Goal: Task Accomplishment & Management: Manage account settings

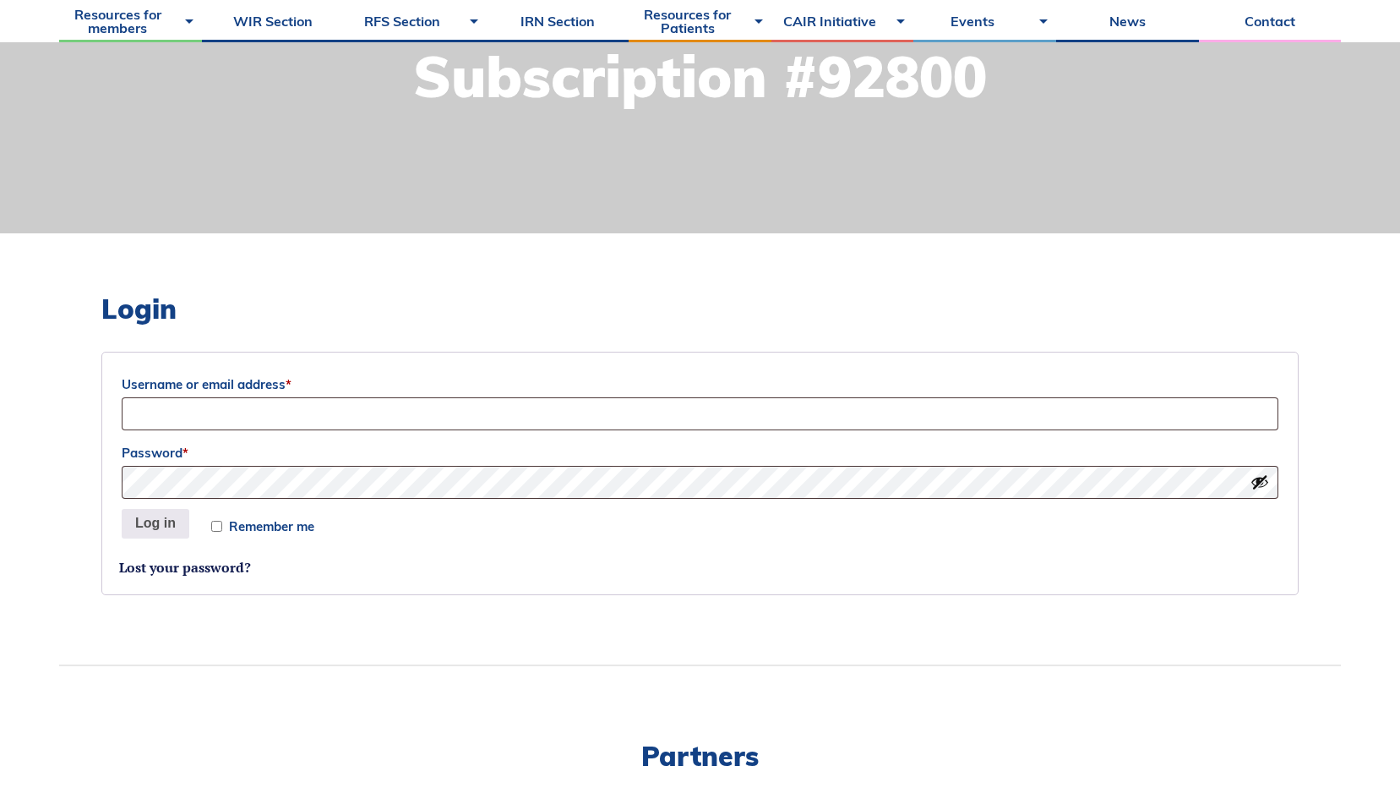
scroll to position [254, 0]
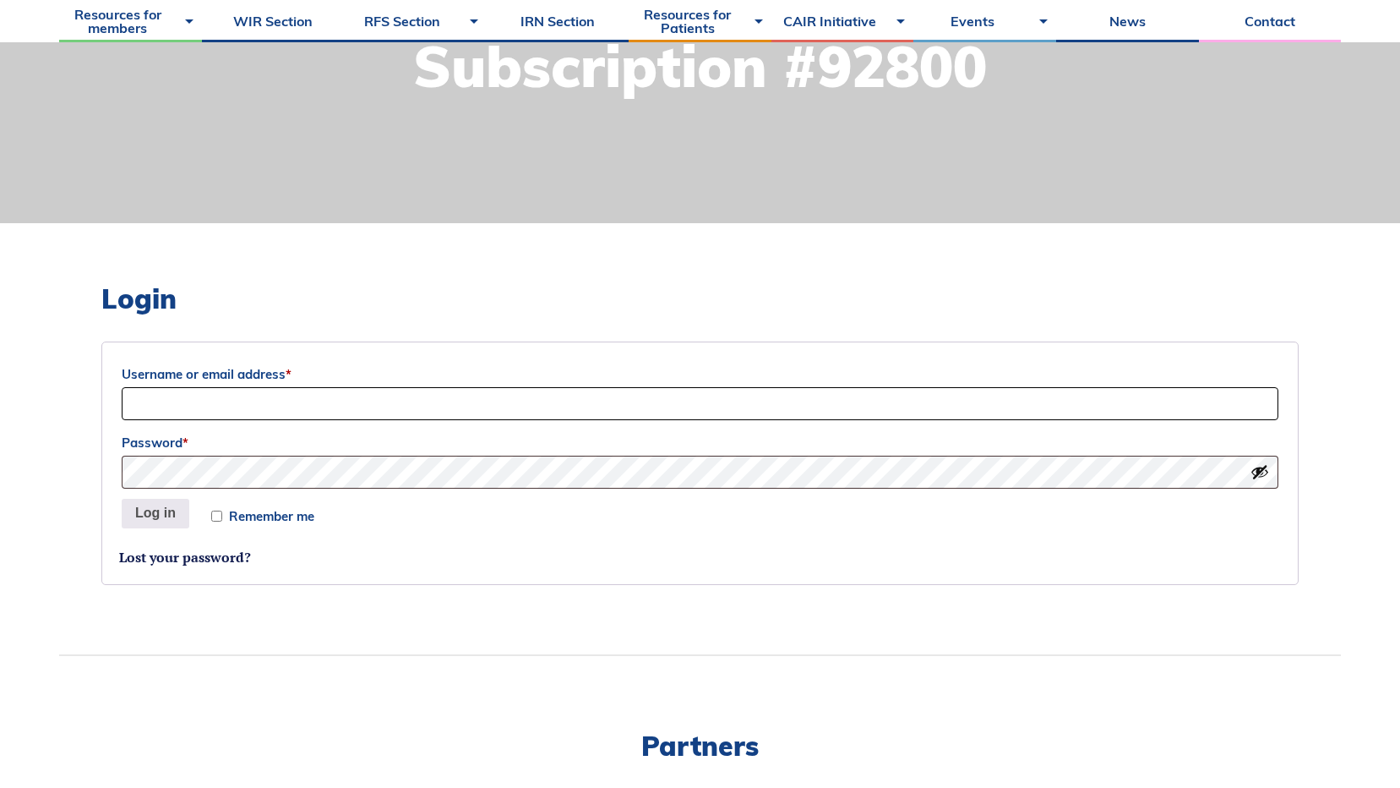
click at [229, 391] on input "Username or email address *" at bounding box center [700, 403] width 1157 height 33
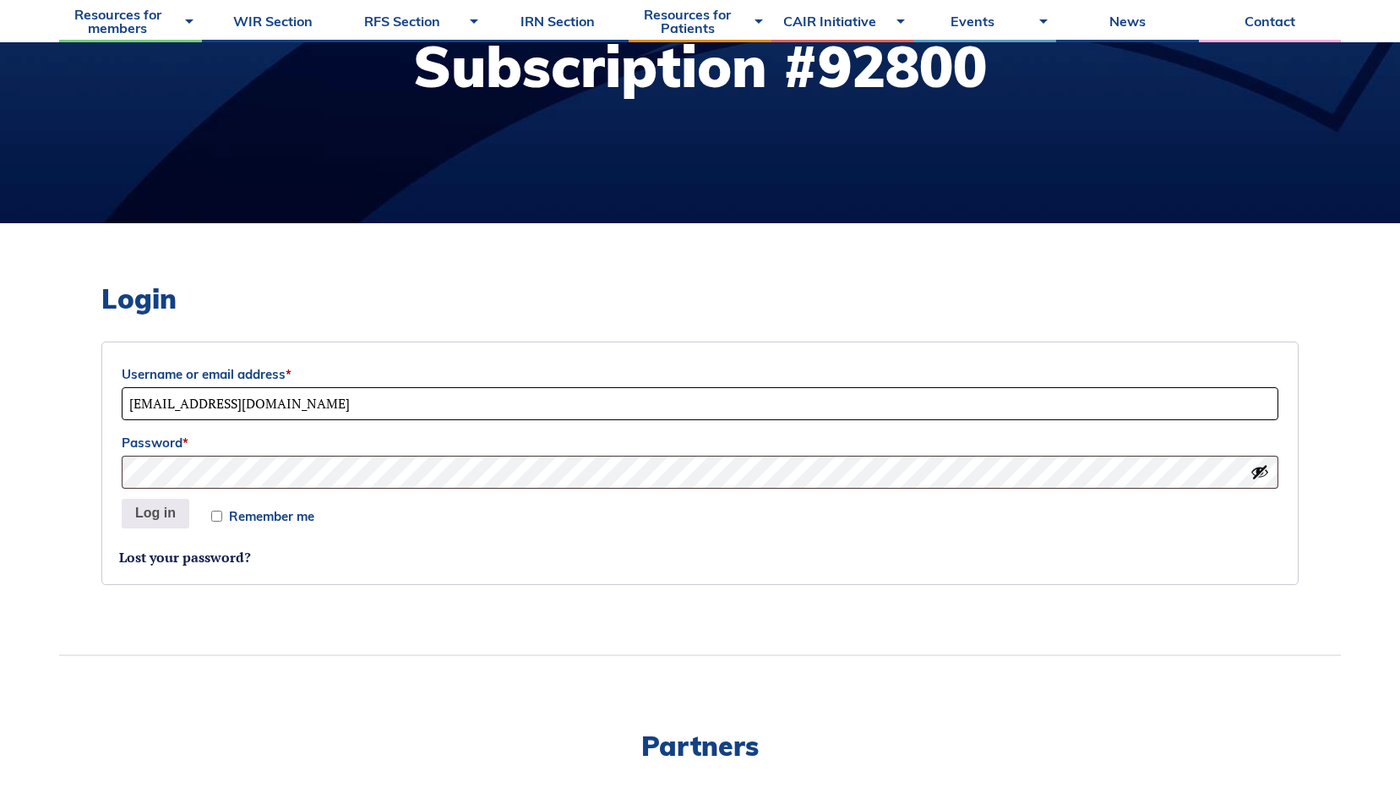
drag, startPoint x: 484, startPoint y: 395, endPoint x: 52, endPoint y: 411, distance: 432.2
click at [52, 411] on body "About Vision and Mission Board of Directors Annual Reports Financial Statements…" at bounding box center [700, 140] width 1400 height 788
type input "megan.wilson3@albertahealthservices.ca"
click at [122, 499] on button "Log in" at bounding box center [156, 514] width 68 height 30
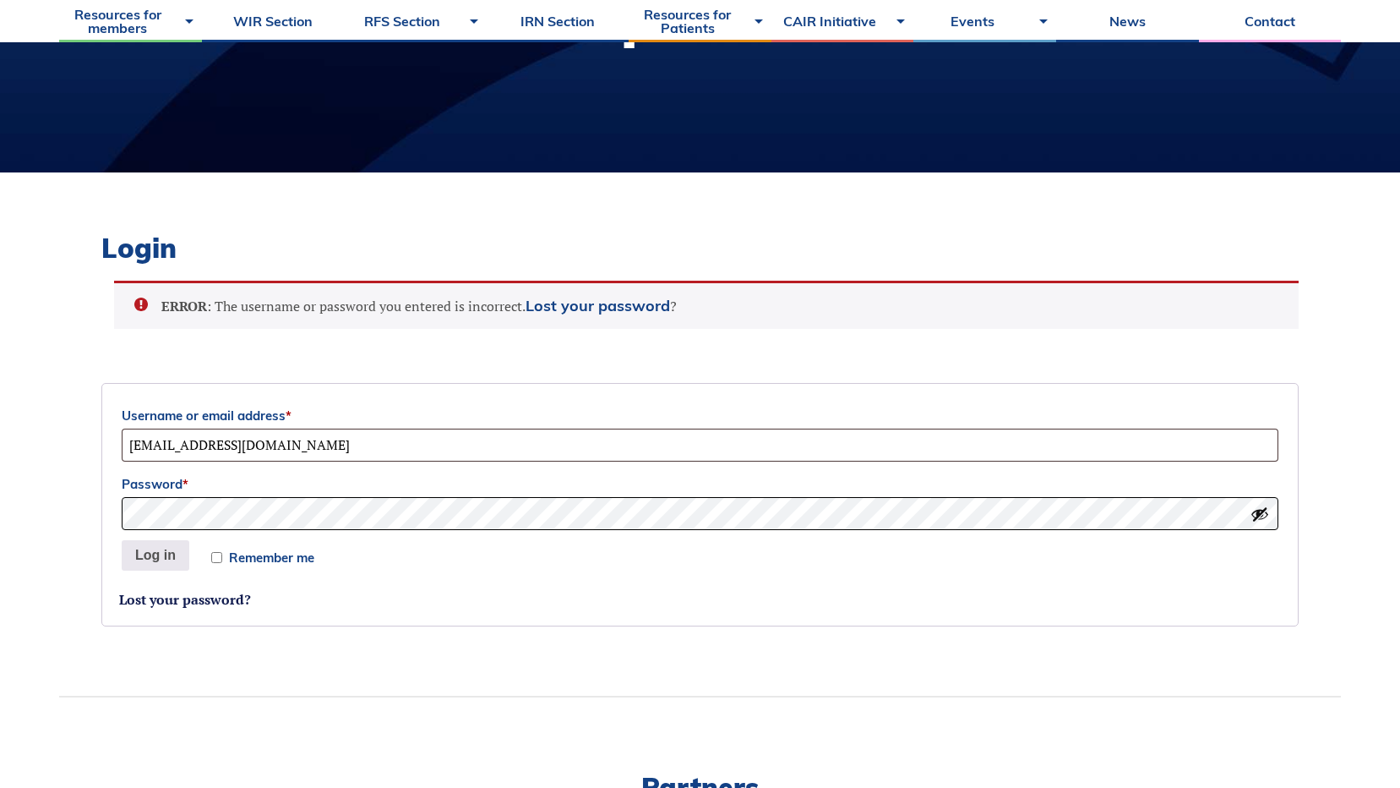
scroll to position [247, 0]
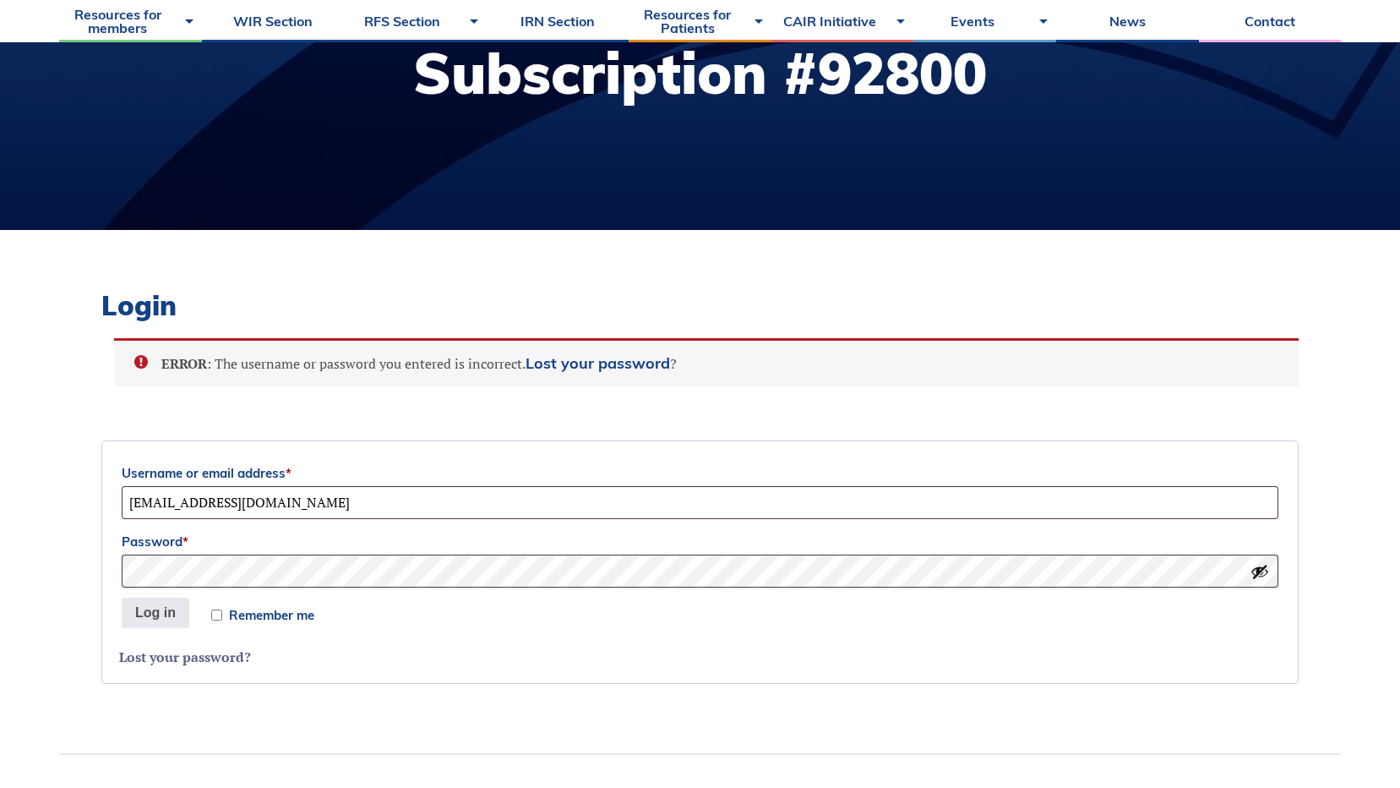
click at [213, 663] on link "Lost your password?" at bounding box center [185, 656] width 132 height 19
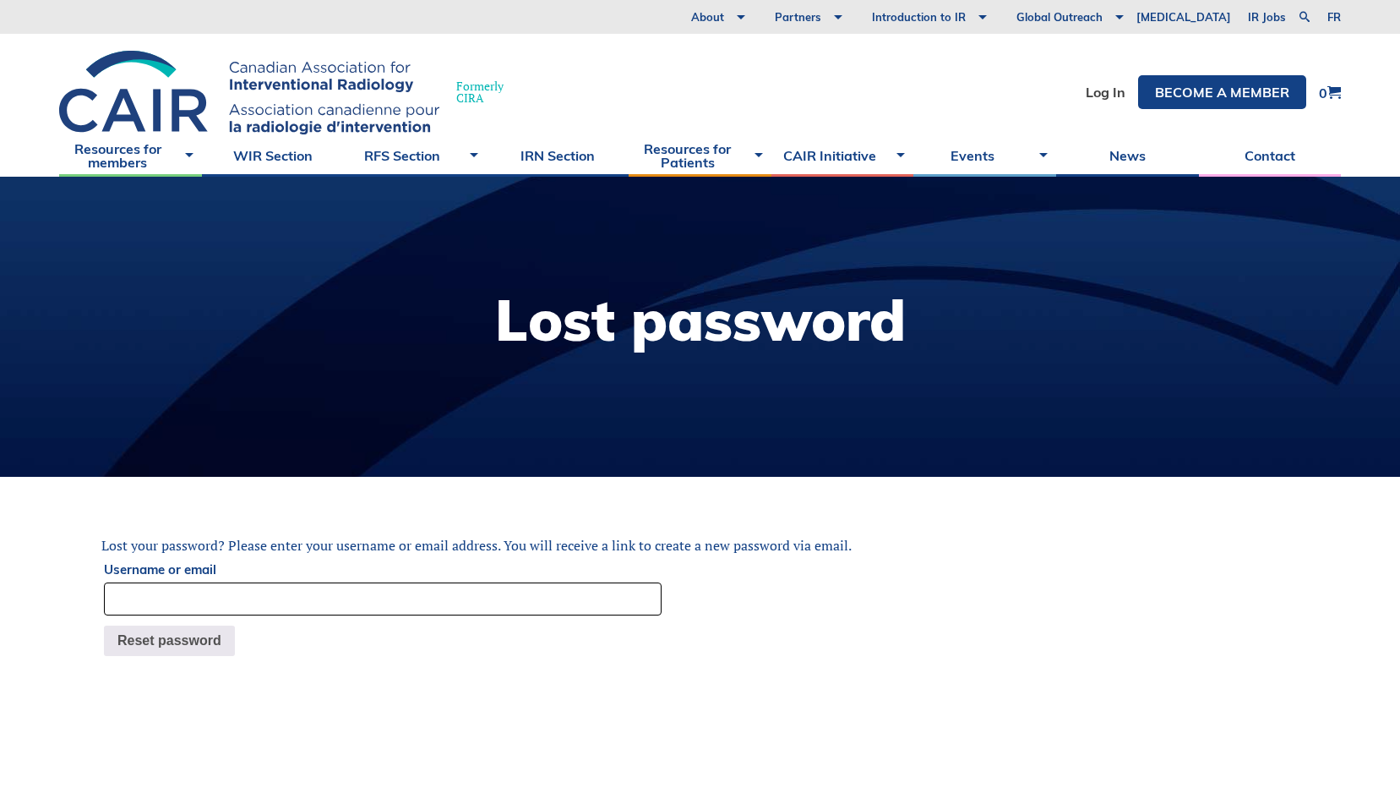
click at [229, 598] on input "Username or email" at bounding box center [383, 598] width 558 height 33
type input "megan.wilson3@albertahealthservices.ca"
click at [134, 652] on button "Reset password" at bounding box center [169, 640] width 131 height 30
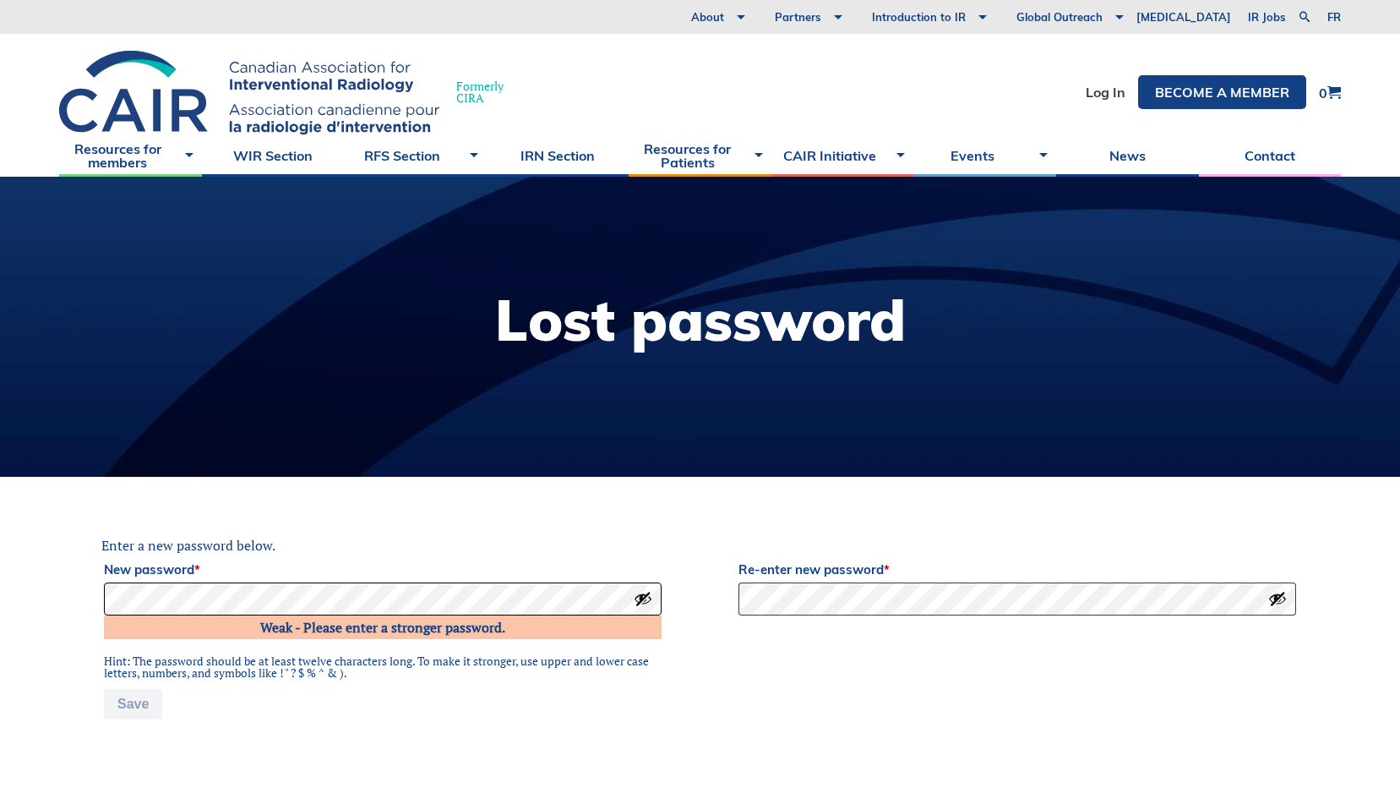
click at [1, 605] on body "About Vision and Mission Board of Directors Annual Reports Financial Statements…" at bounding box center [700, 394] width 1400 height 788
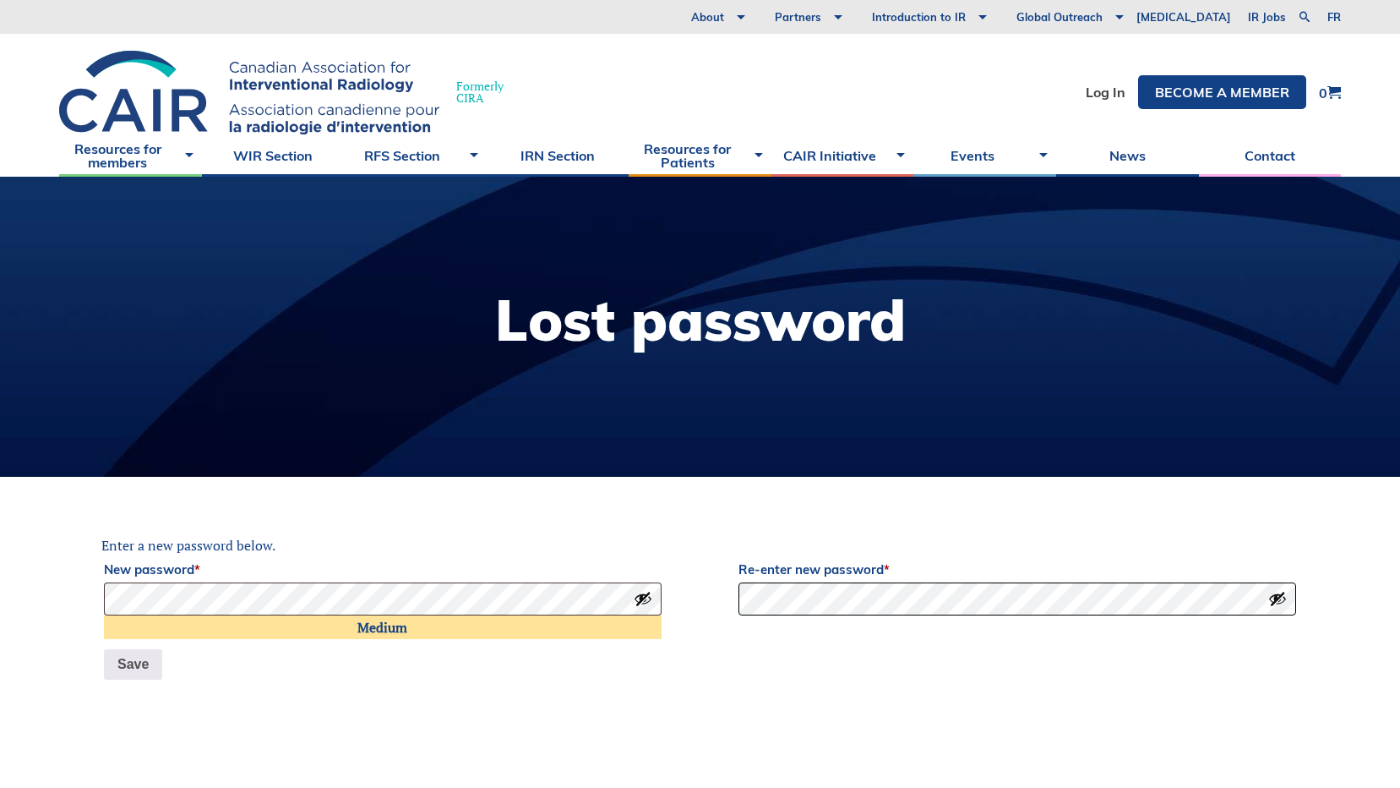
click at [104, 649] on button "Save" at bounding box center [133, 664] width 58 height 30
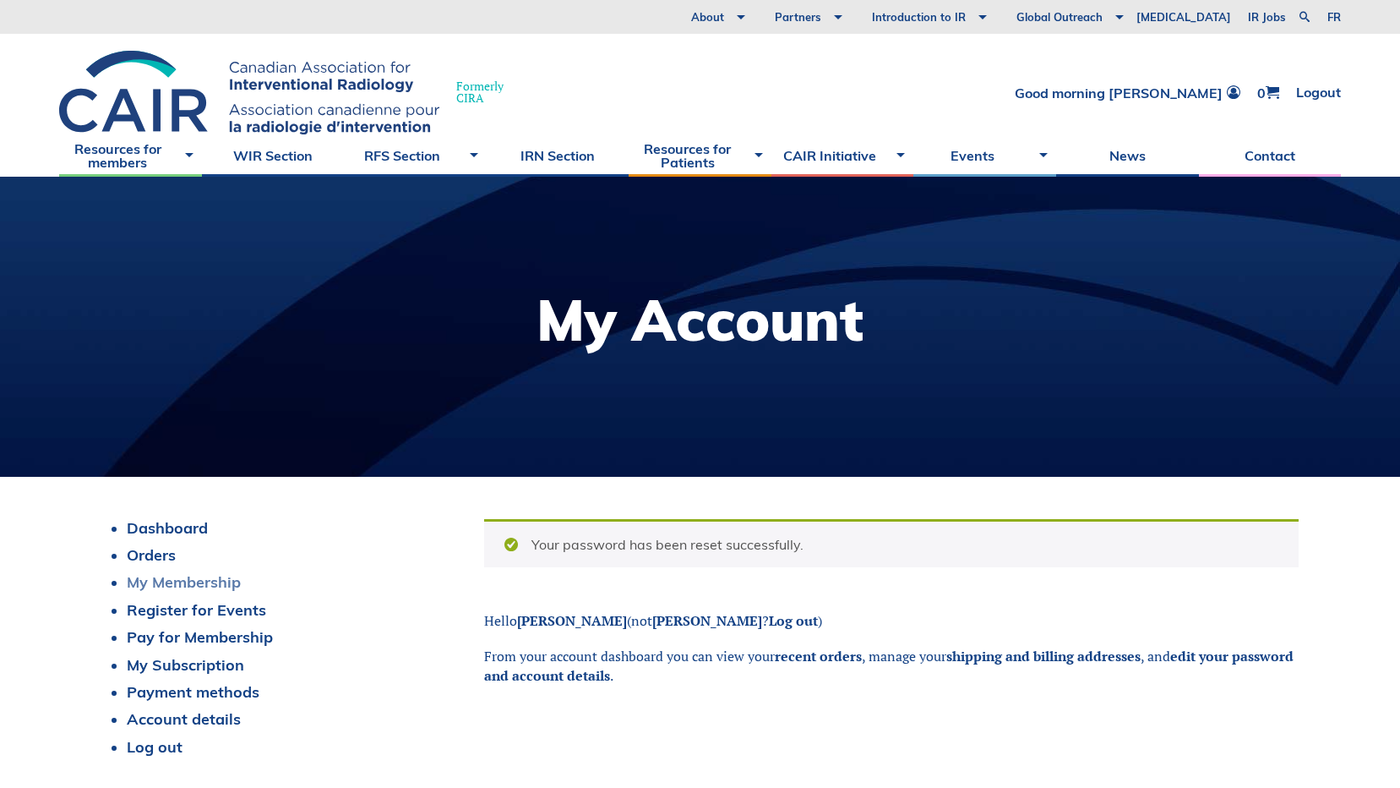
click at [188, 591] on link "My Membership" at bounding box center [184, 581] width 114 height 19
click at [214, 582] on link "My Membership" at bounding box center [184, 581] width 114 height 19
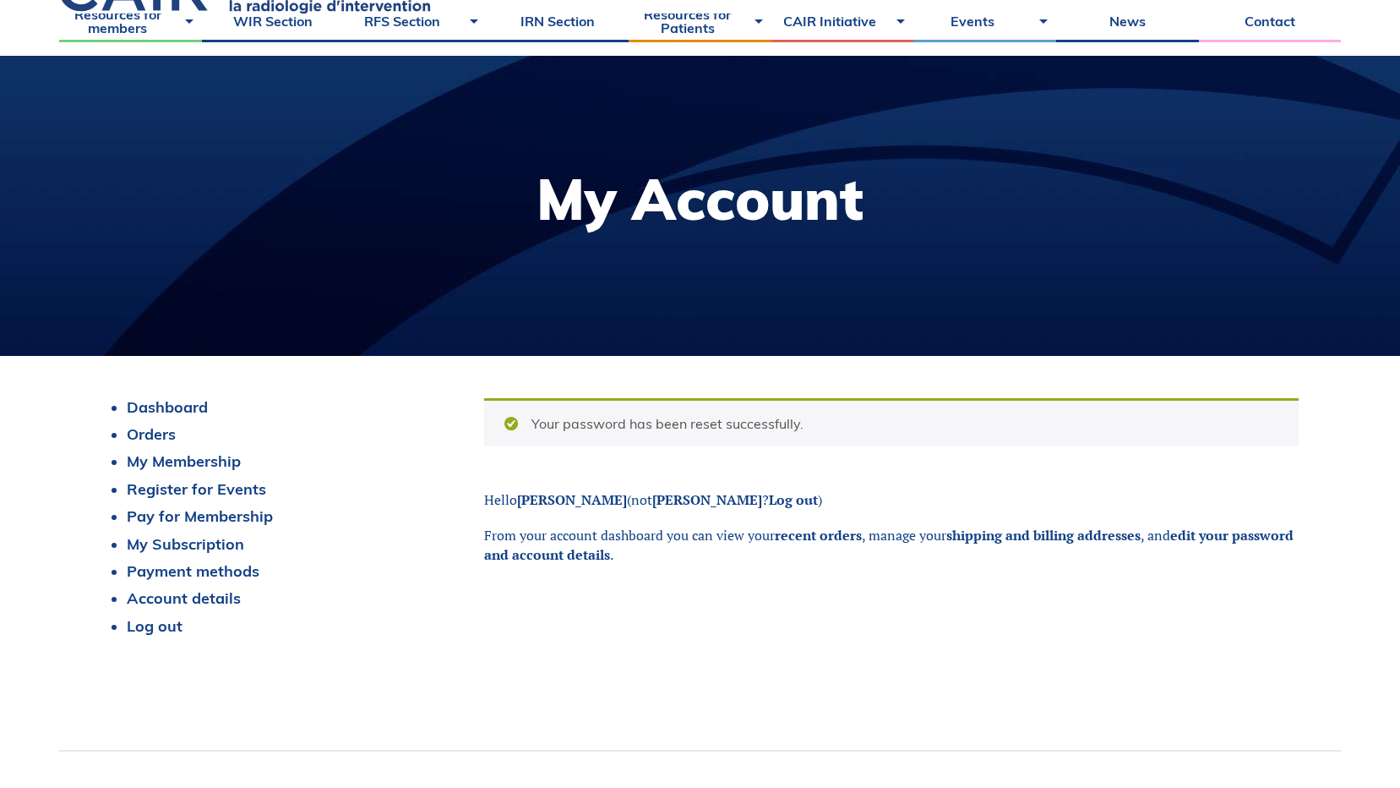
scroll to position [338, 0]
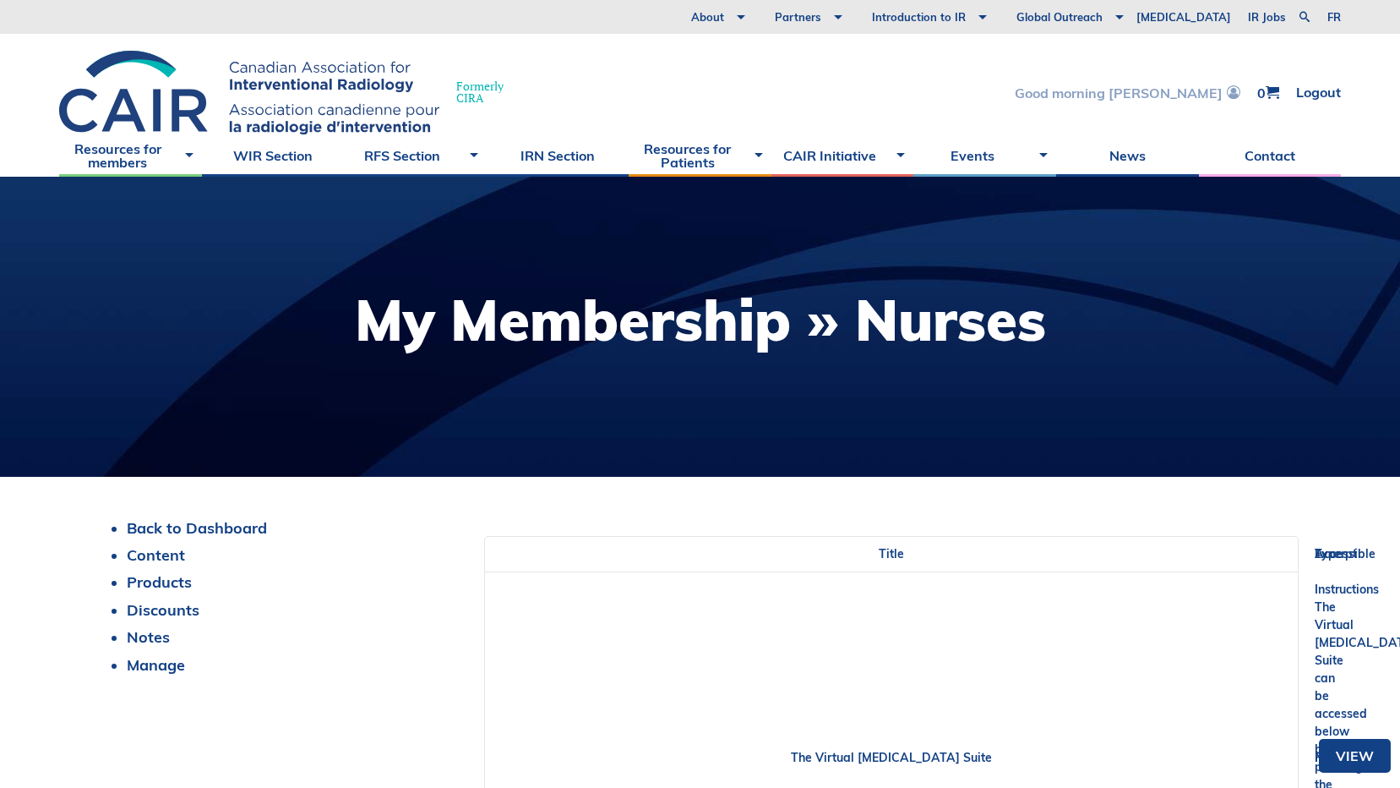
click at [1187, 91] on link "Good morning [PERSON_NAME]" at bounding box center [1128, 92] width 226 height 14
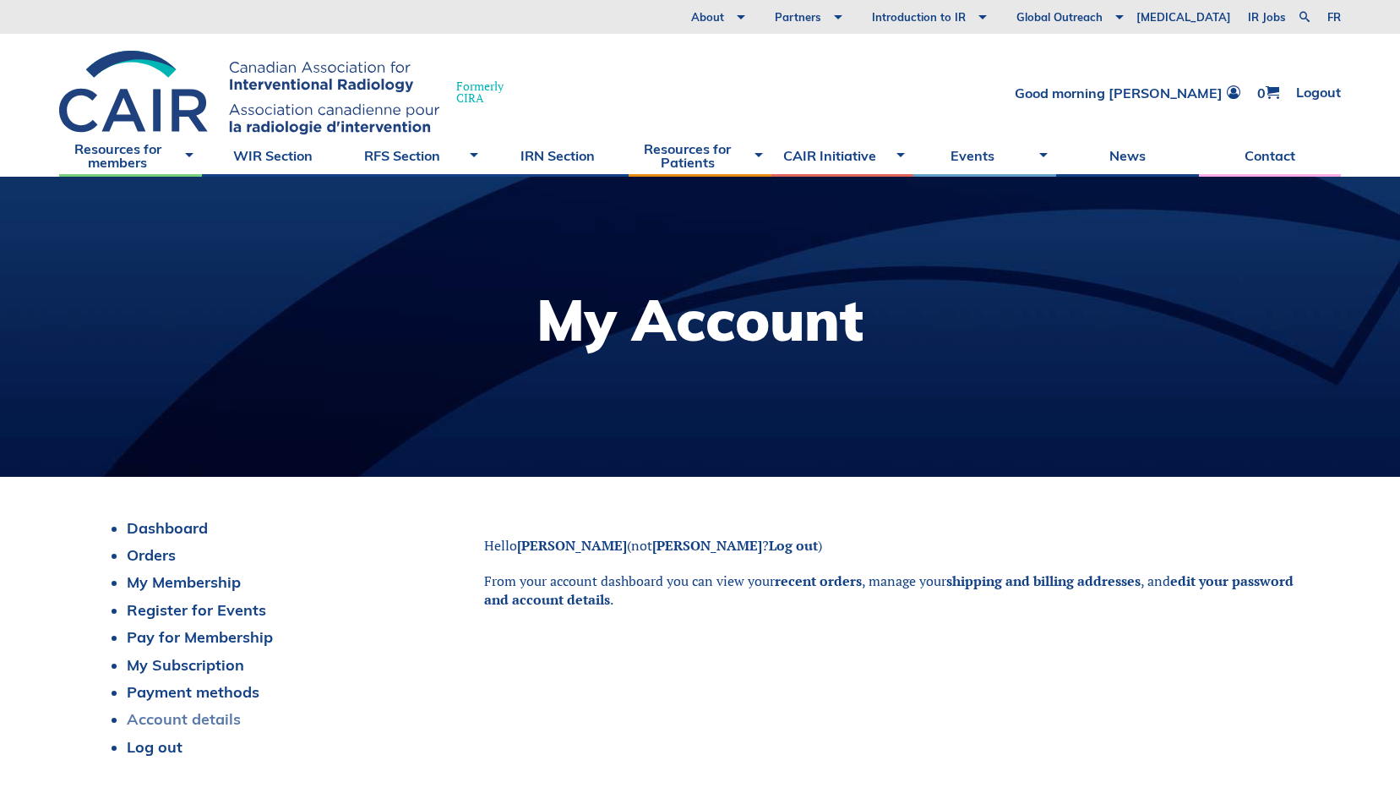
click at [185, 709] on link "Account details" at bounding box center [184, 718] width 114 height 19
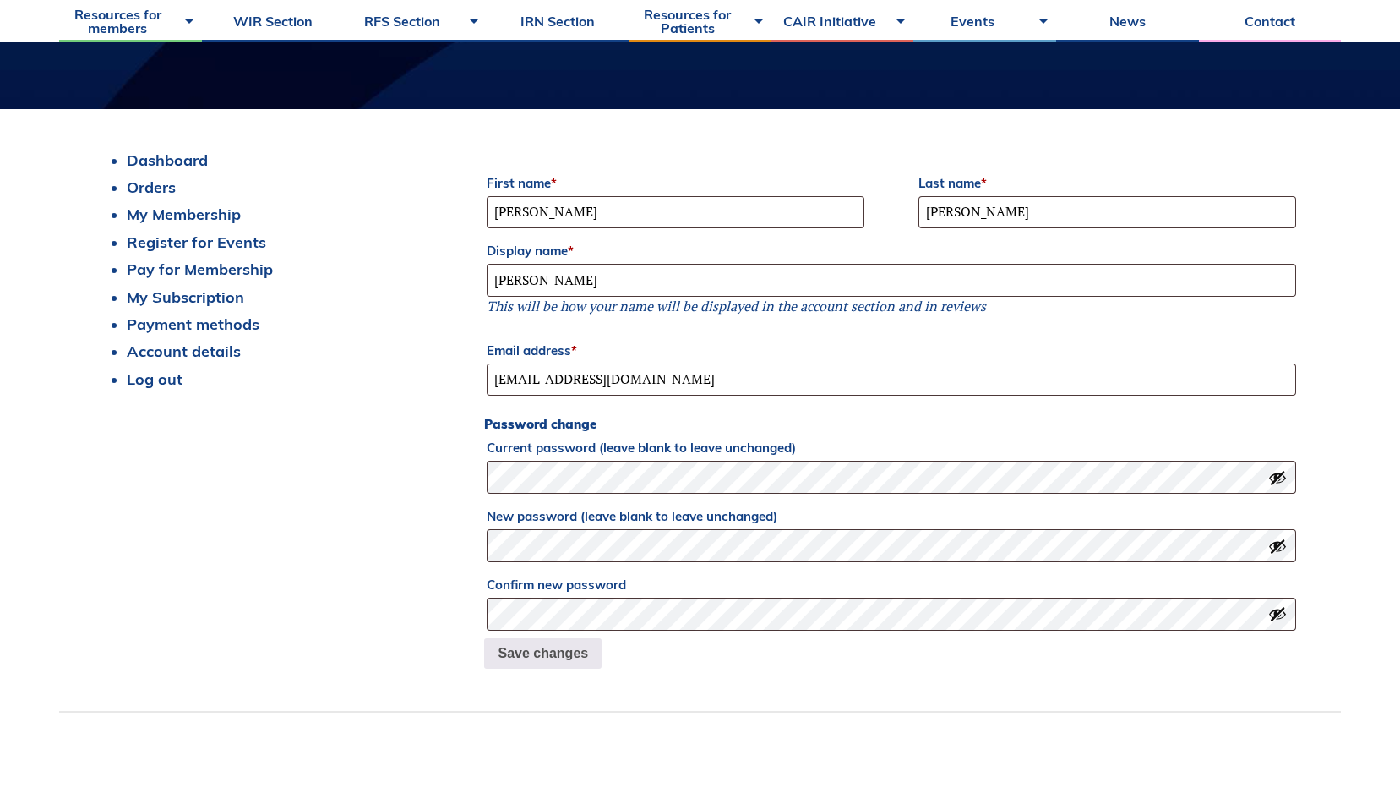
scroll to position [338, 0]
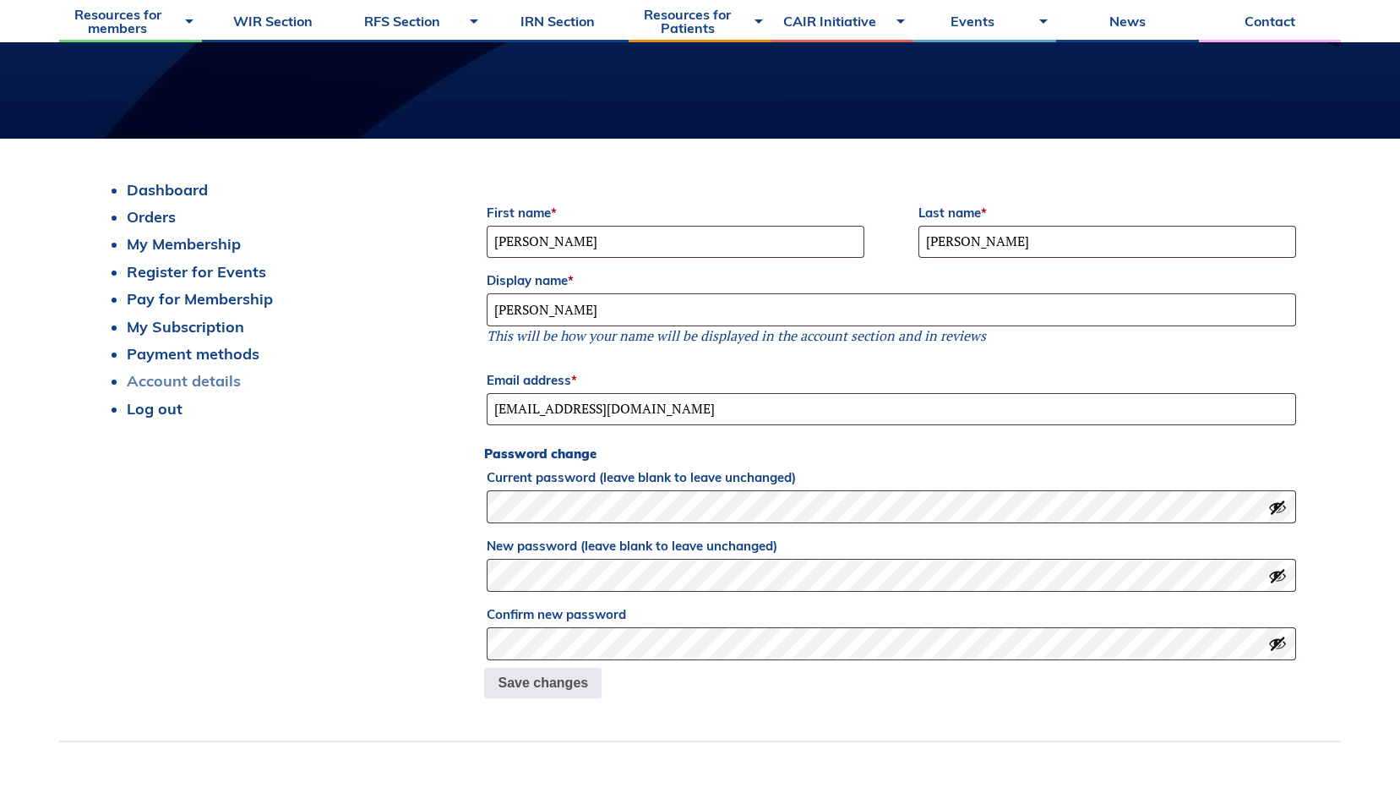
click at [199, 382] on link "Account details" at bounding box center [184, 380] width 114 height 19
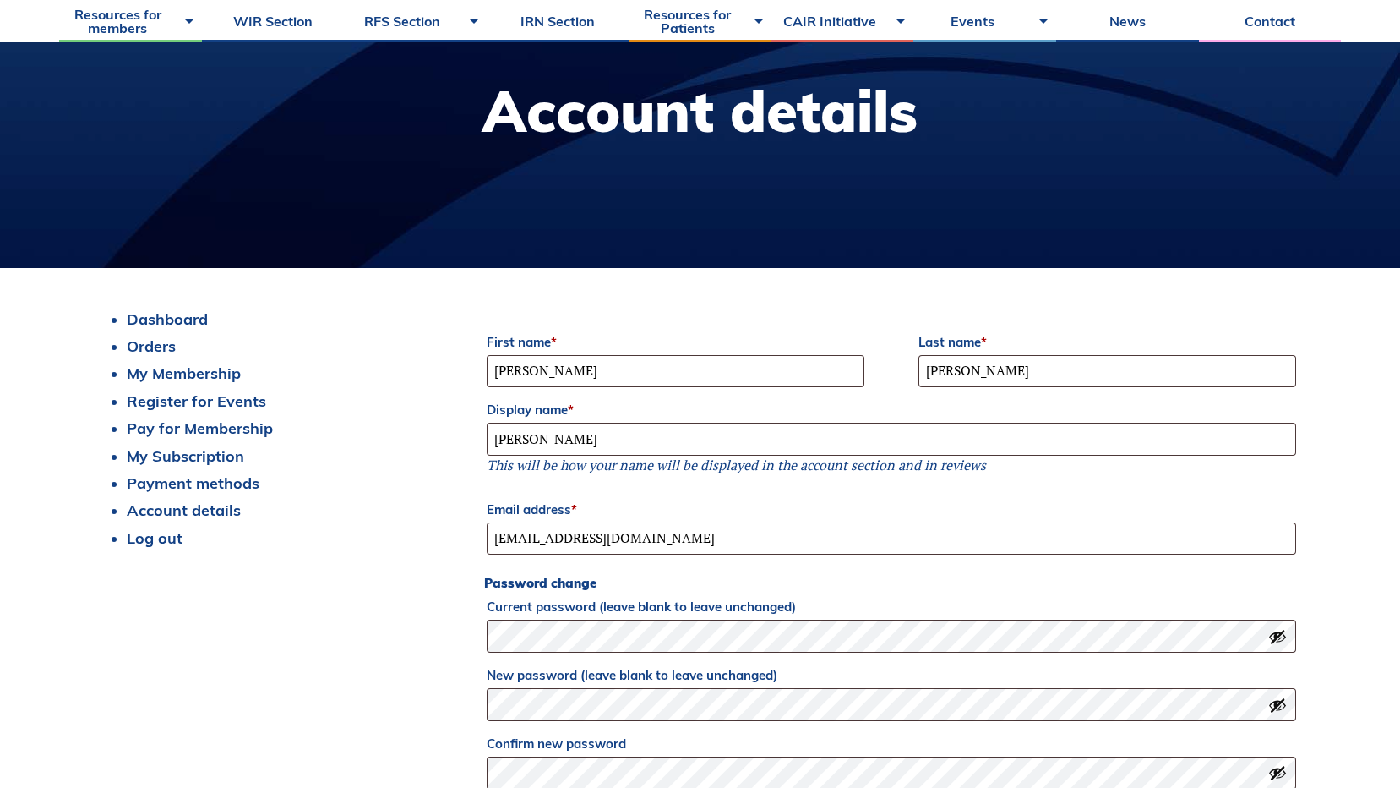
scroll to position [338, 0]
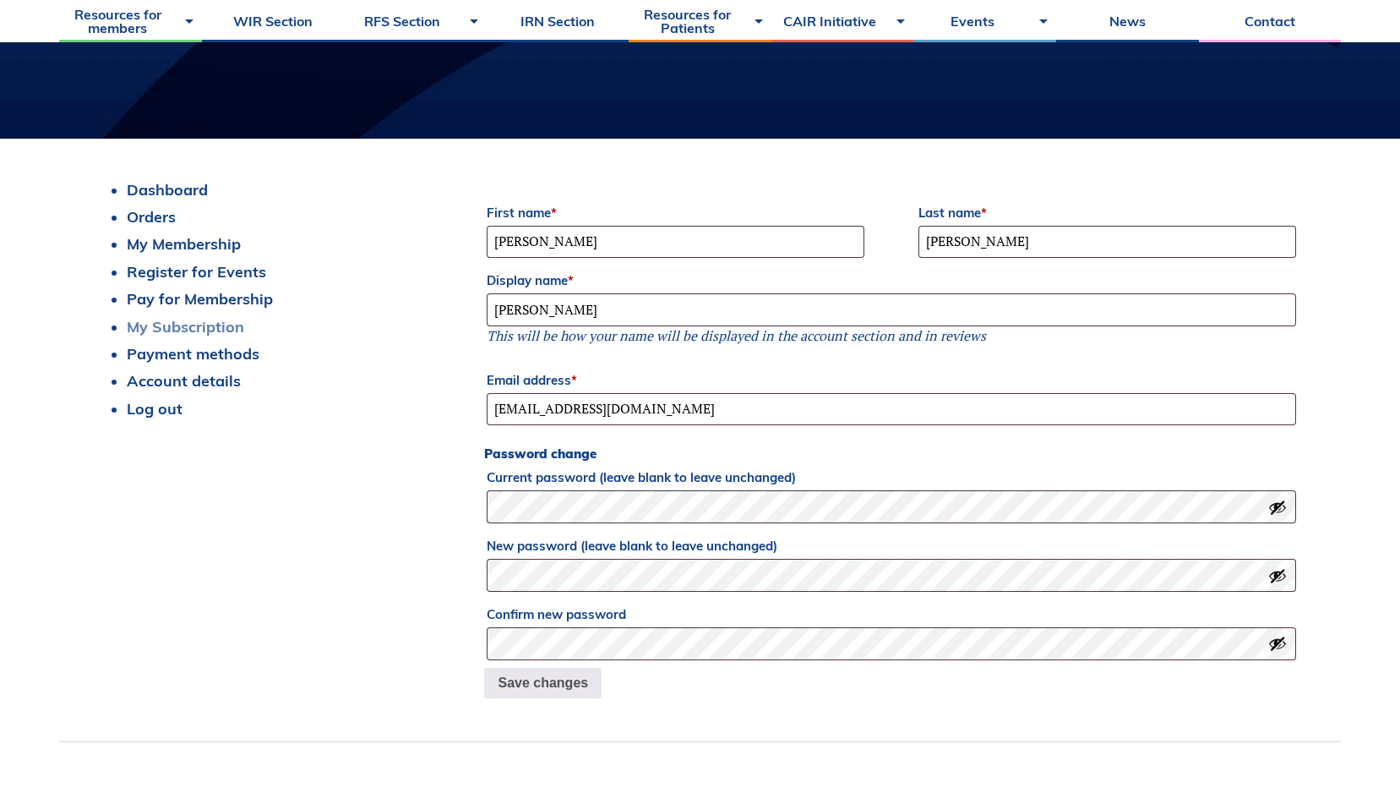
click at [188, 326] on link "My Subscription" at bounding box center [185, 326] width 117 height 19
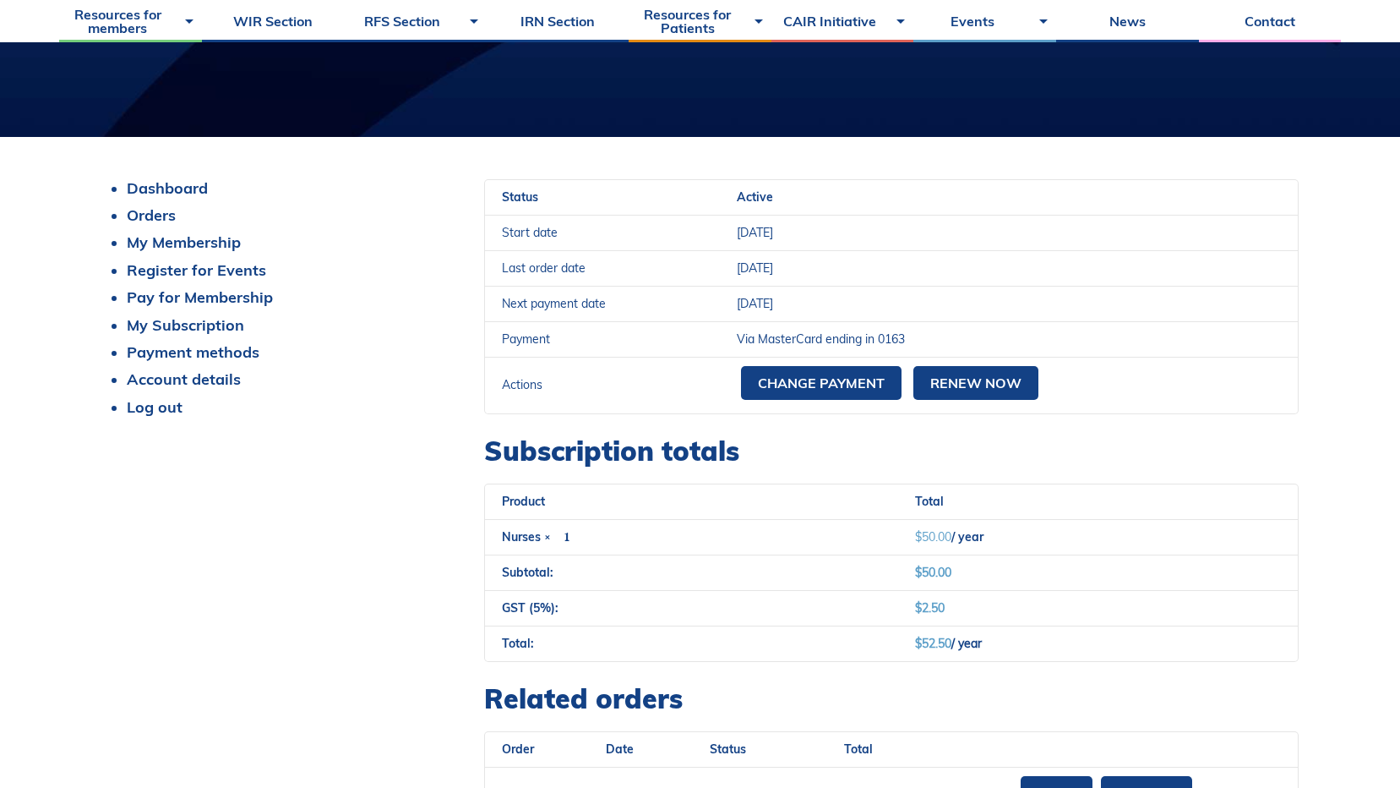
scroll to position [338, 0]
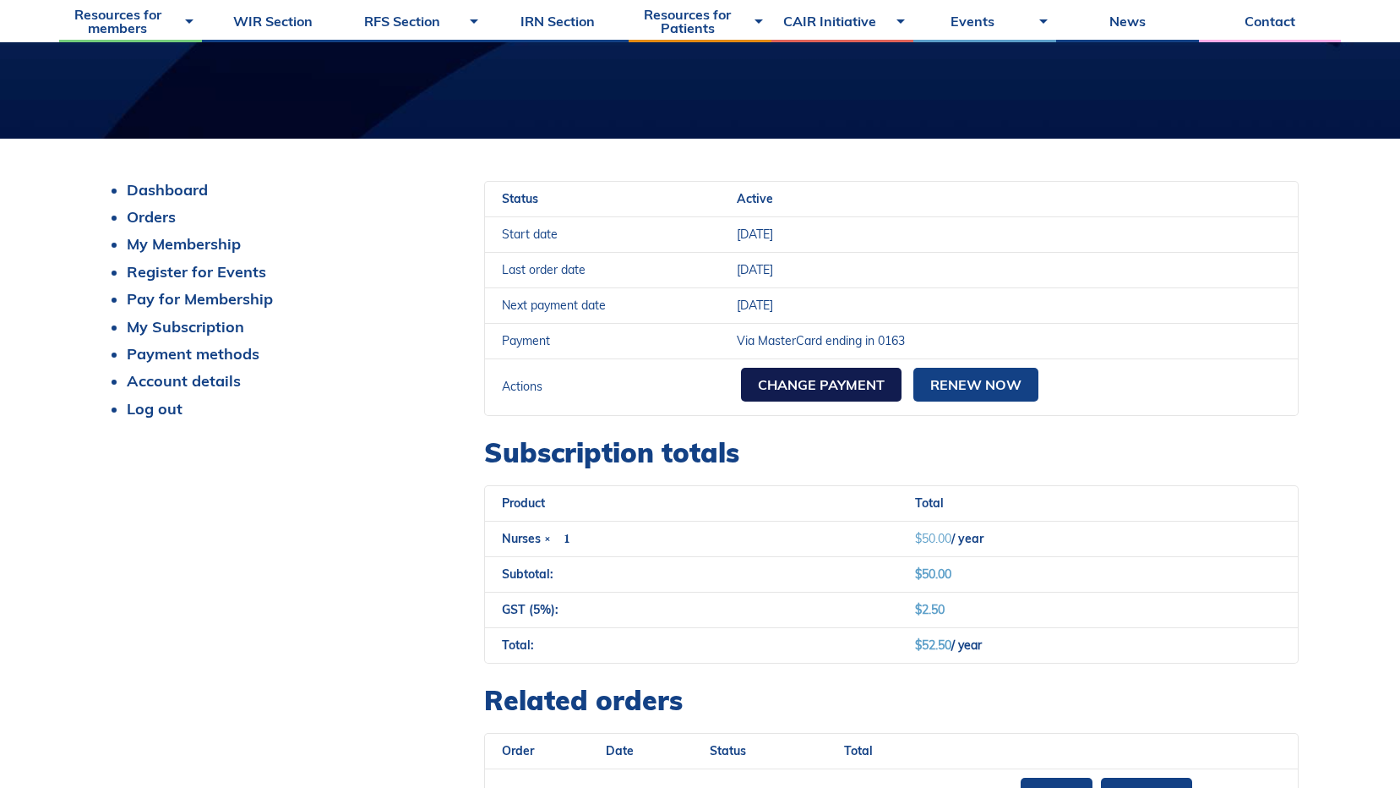
click at [860, 390] on link "Change payment" at bounding box center [821, 385] width 161 height 34
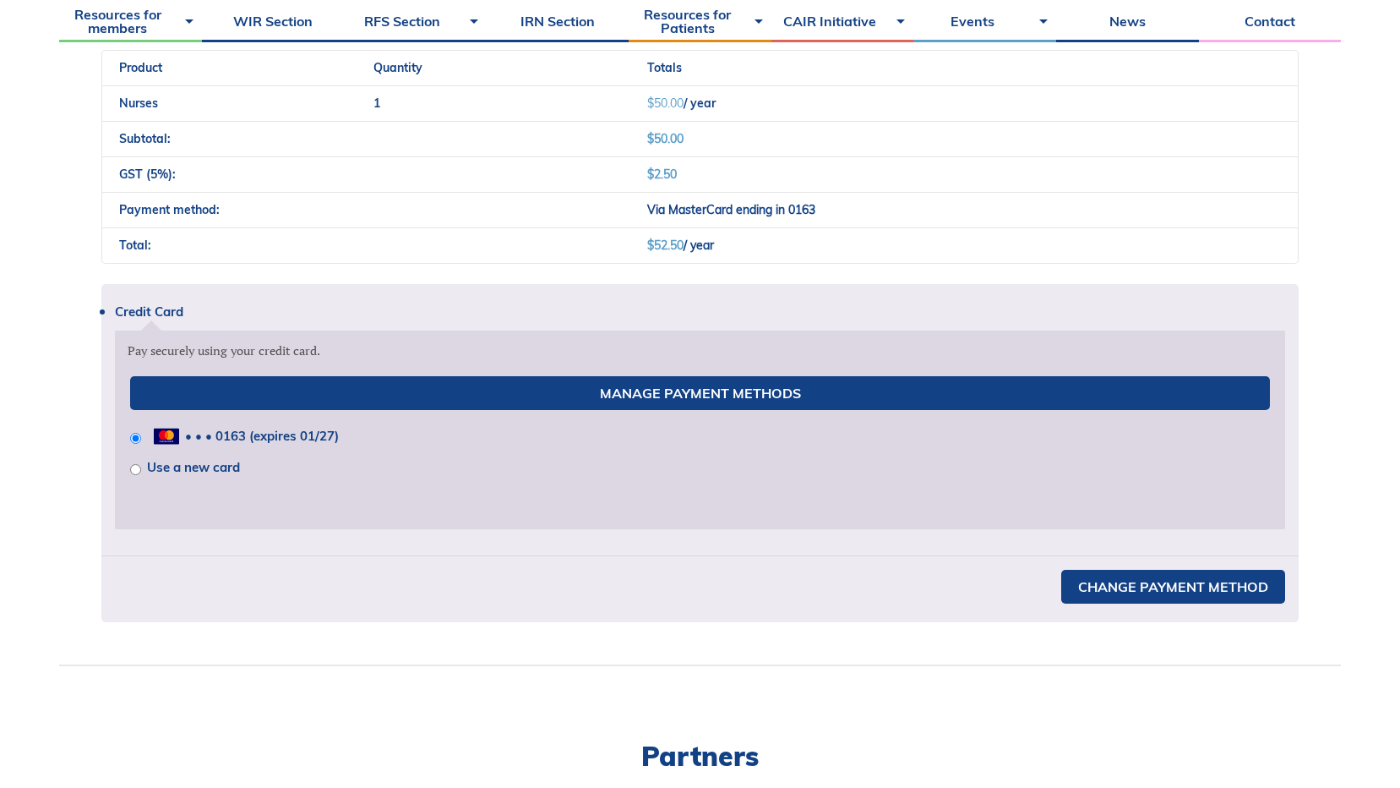
scroll to position [592, 0]
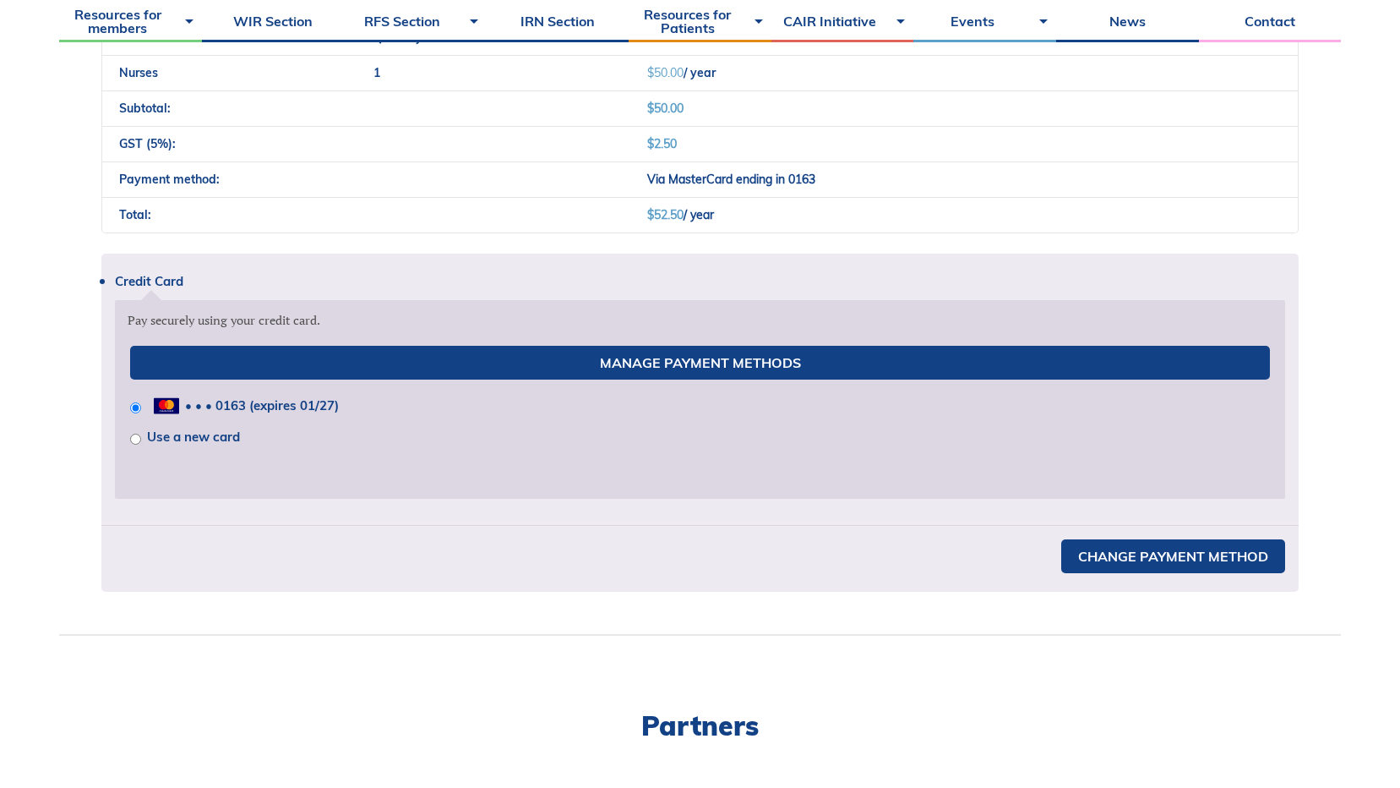
click at [137, 406] on input "• • • 0163 (expires 01/27)" at bounding box center [135, 407] width 11 height 11
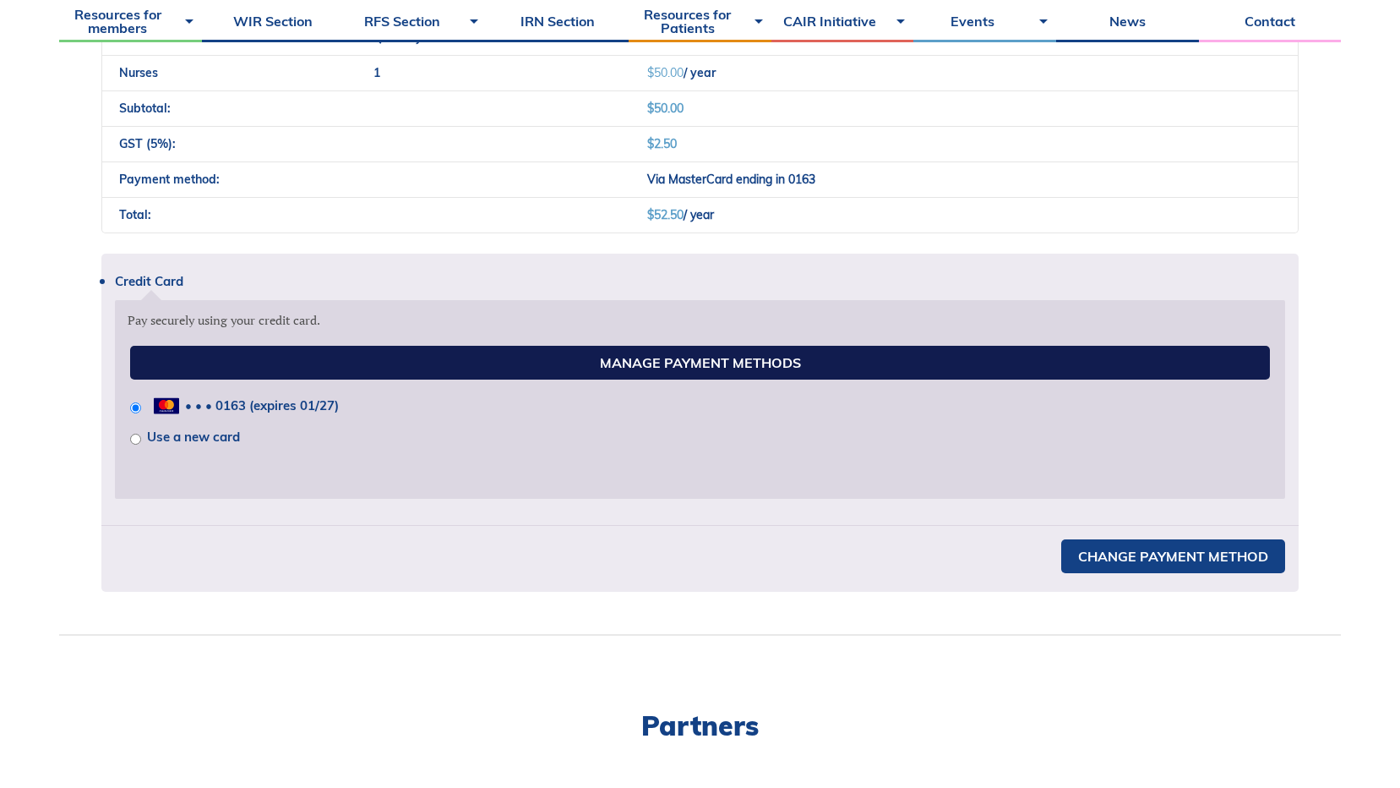
click at [501, 354] on link "Manage Payment Methods" at bounding box center [700, 363] width 1141 height 34
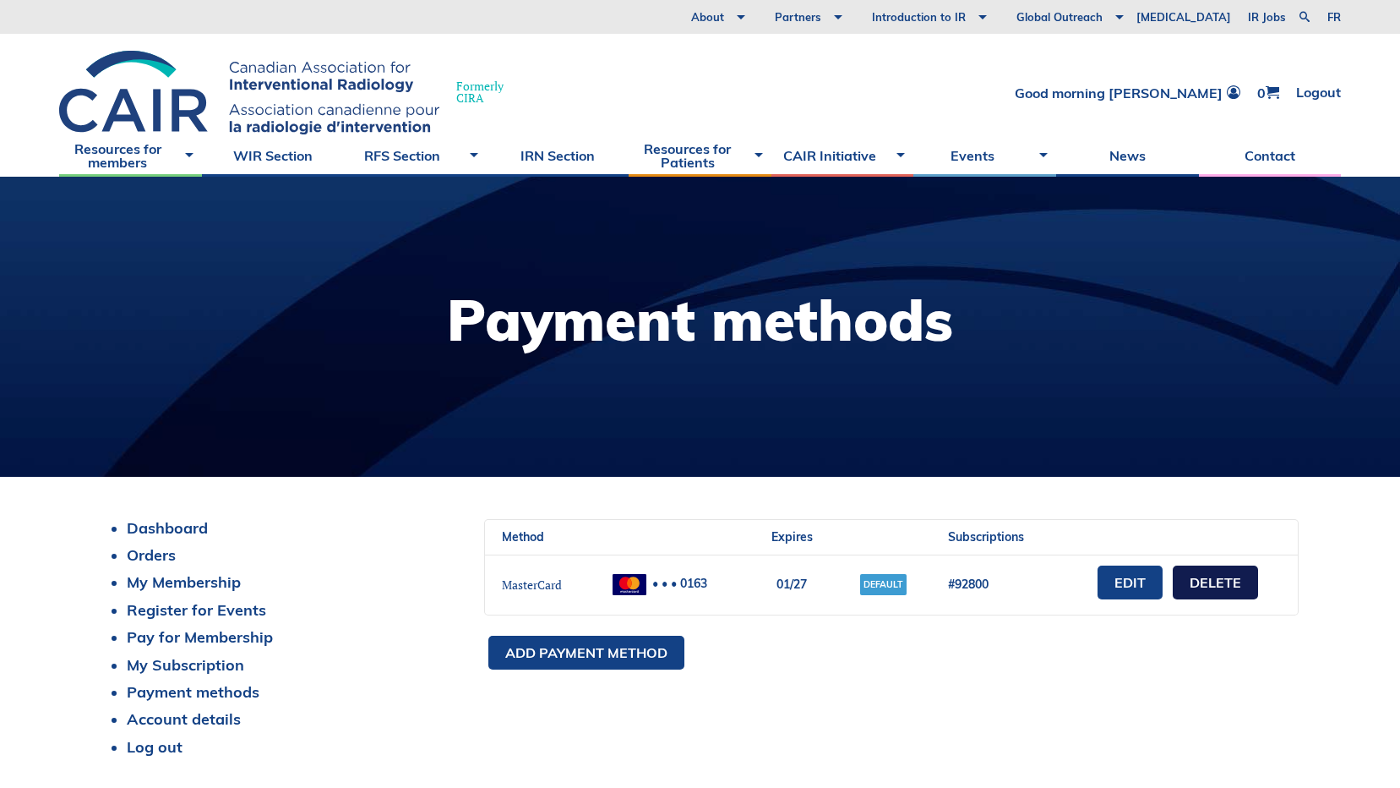
click at [1232, 581] on link "Delete" at bounding box center [1215, 582] width 85 height 34
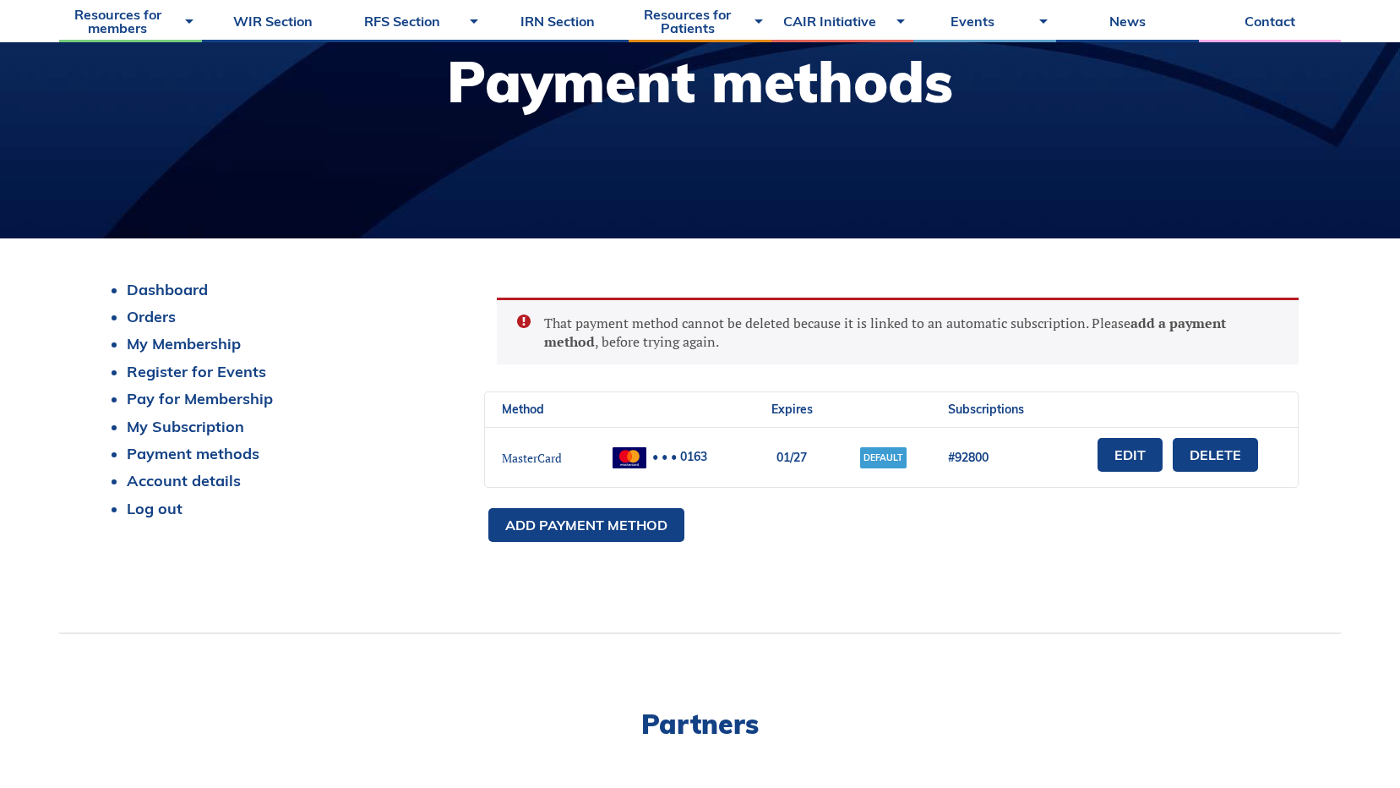
scroll to position [254, 0]
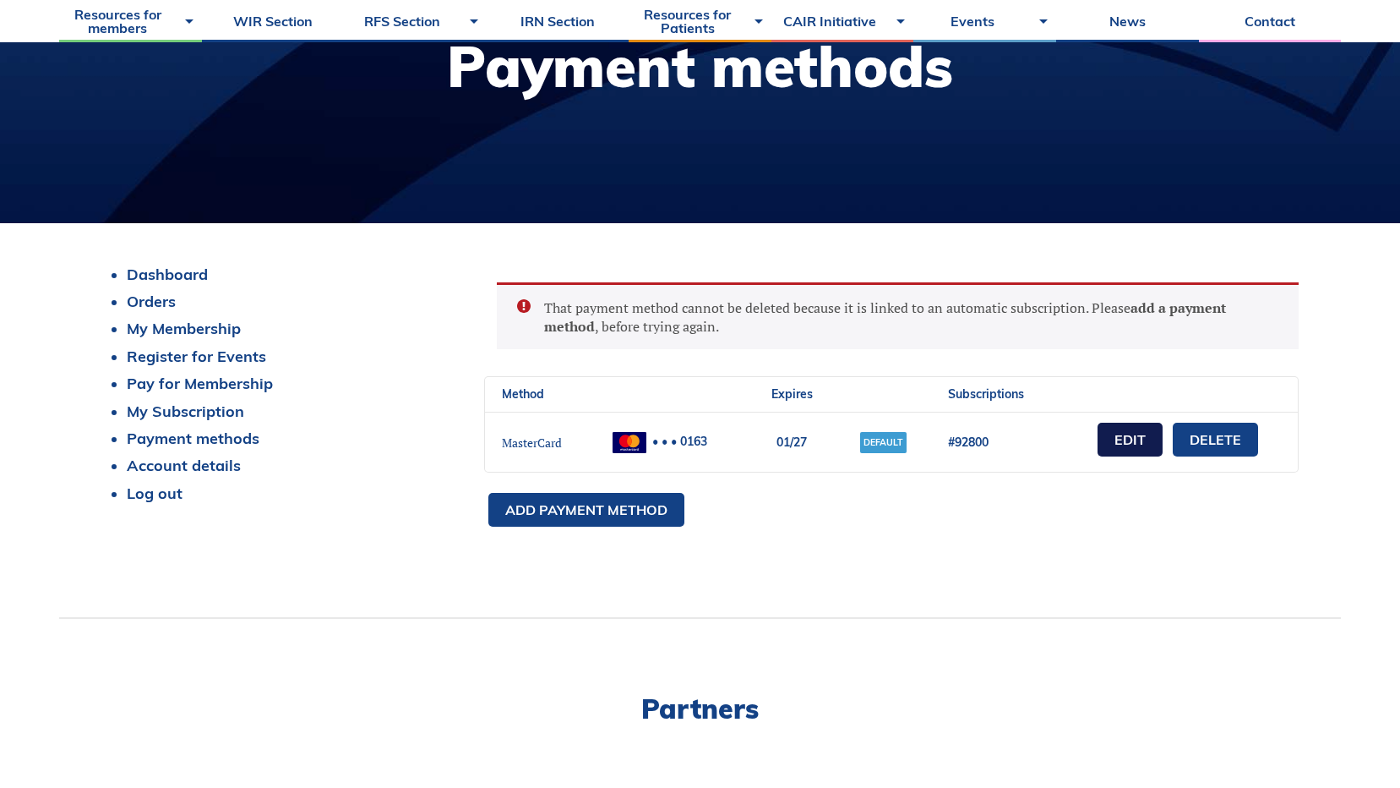
click at [1119, 439] on link "Edit" at bounding box center [1130, 440] width 65 height 34
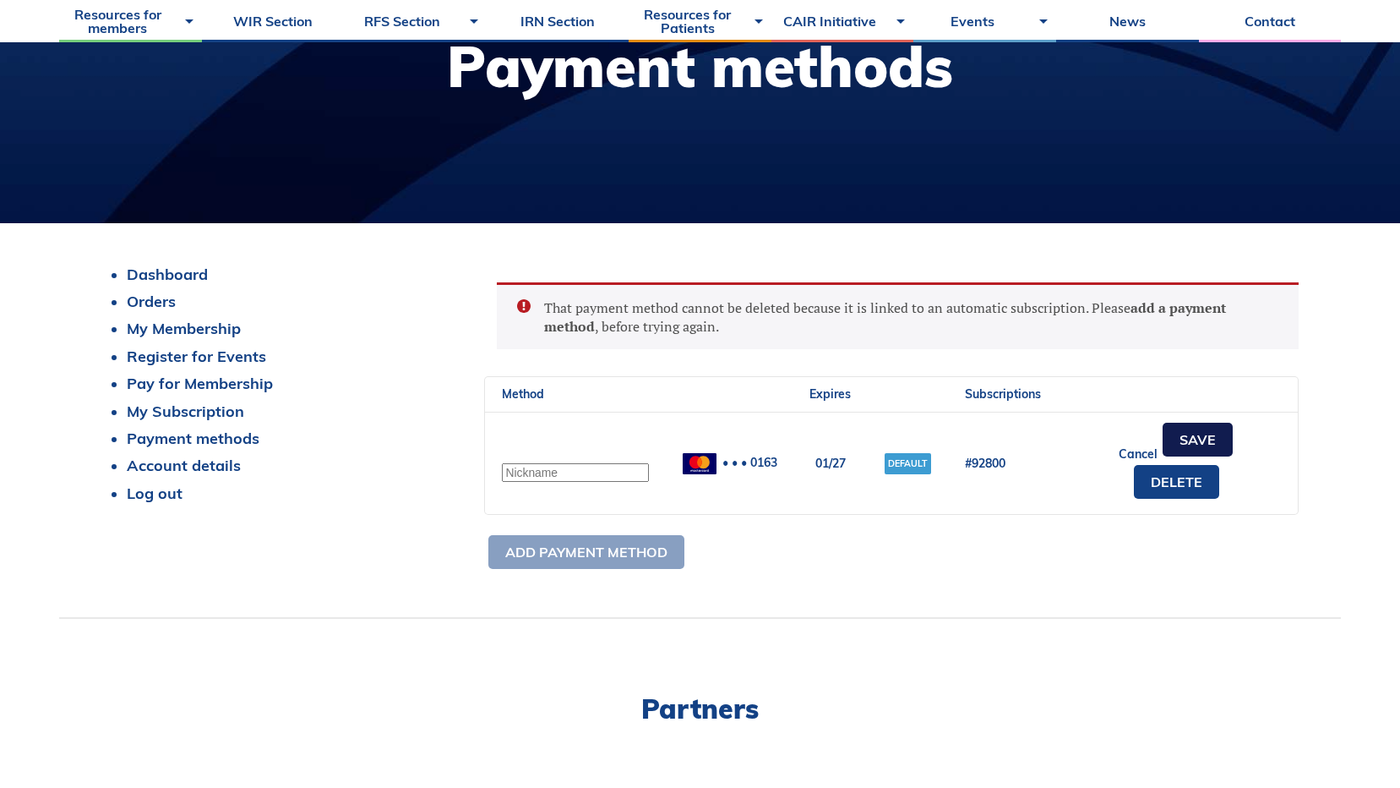
click at [1185, 448] on link "Save" at bounding box center [1198, 440] width 70 height 34
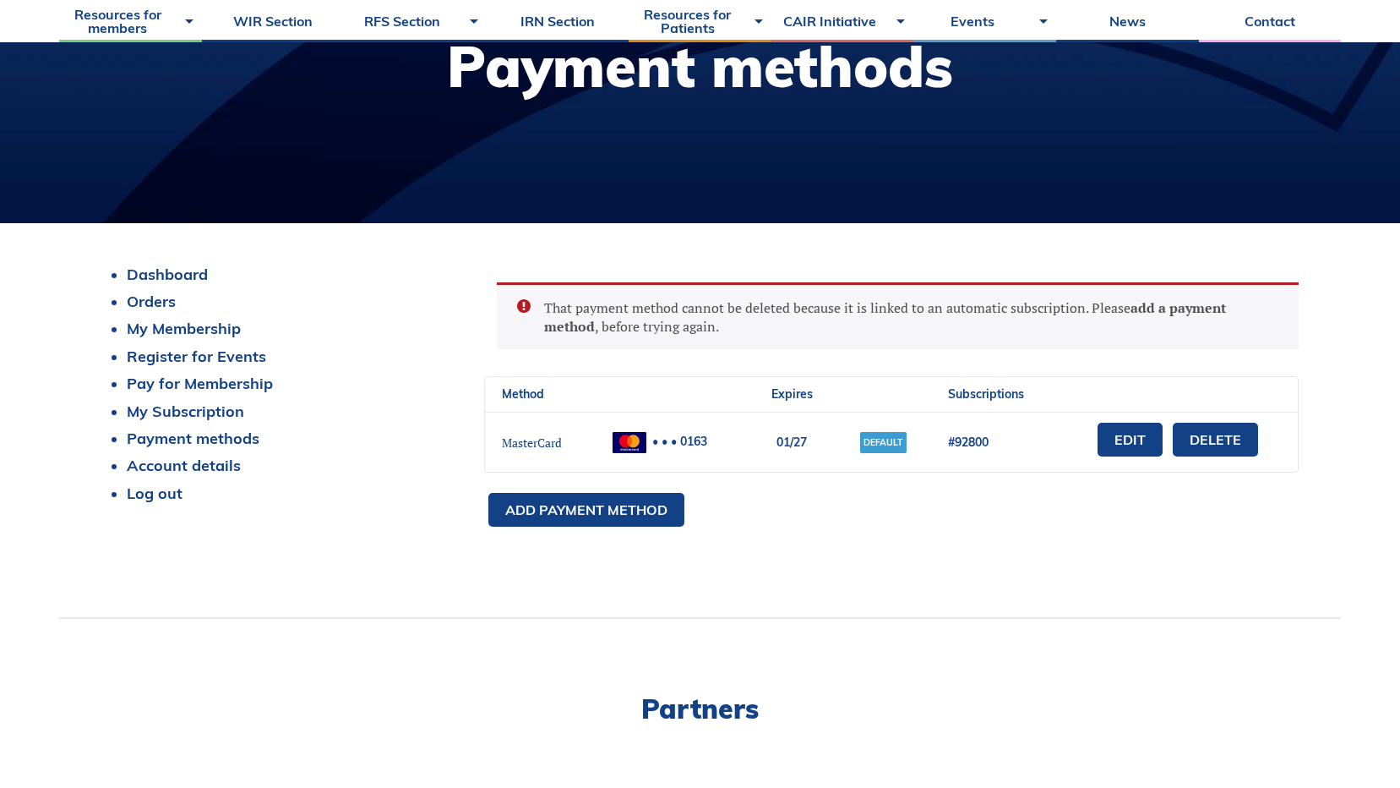
click at [1185, 448] on link "Delete" at bounding box center [1215, 440] width 85 height 34
click at [609, 522] on link "Add payment method" at bounding box center [587, 510] width 196 height 34
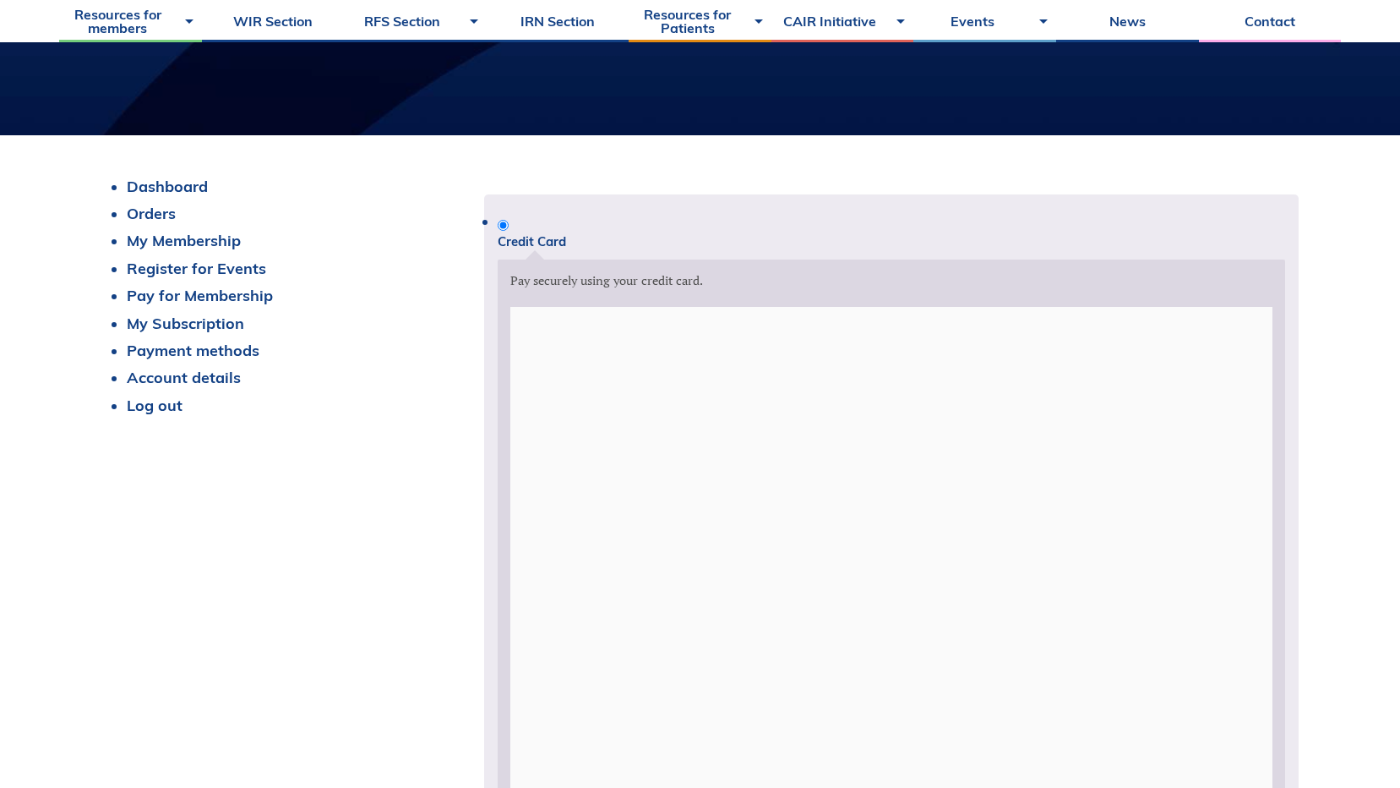
scroll to position [338, 0]
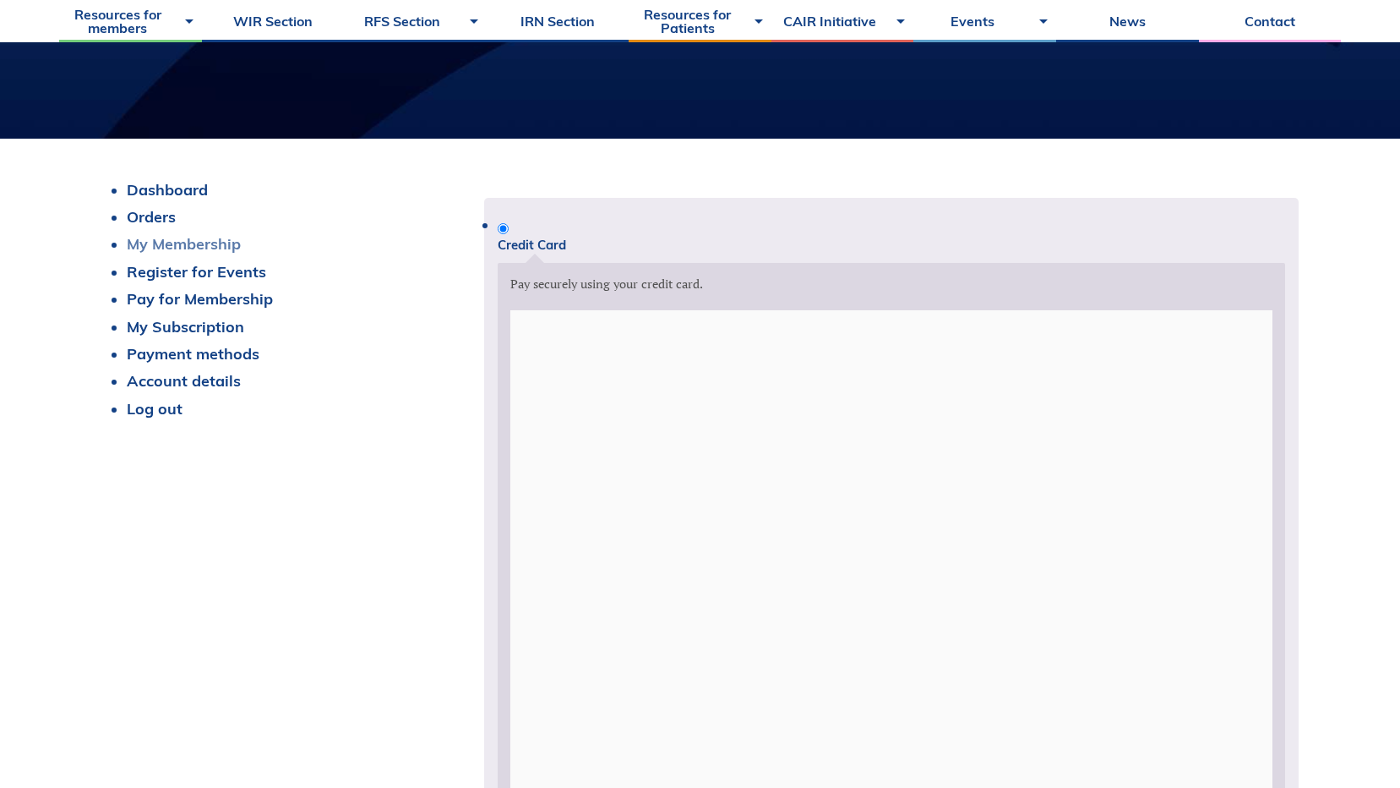
click at [199, 245] on link "My Membership" at bounding box center [184, 243] width 114 height 19
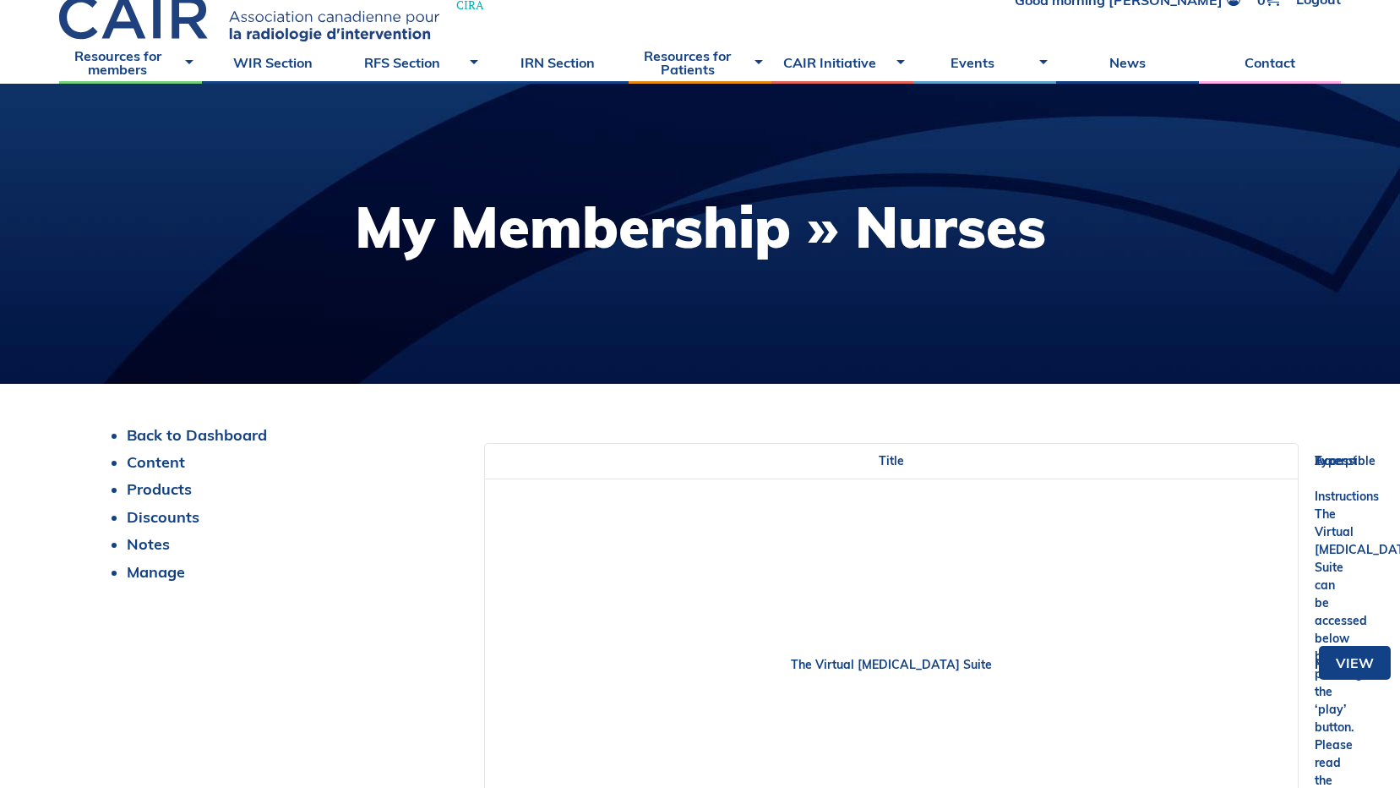
scroll to position [254, 0]
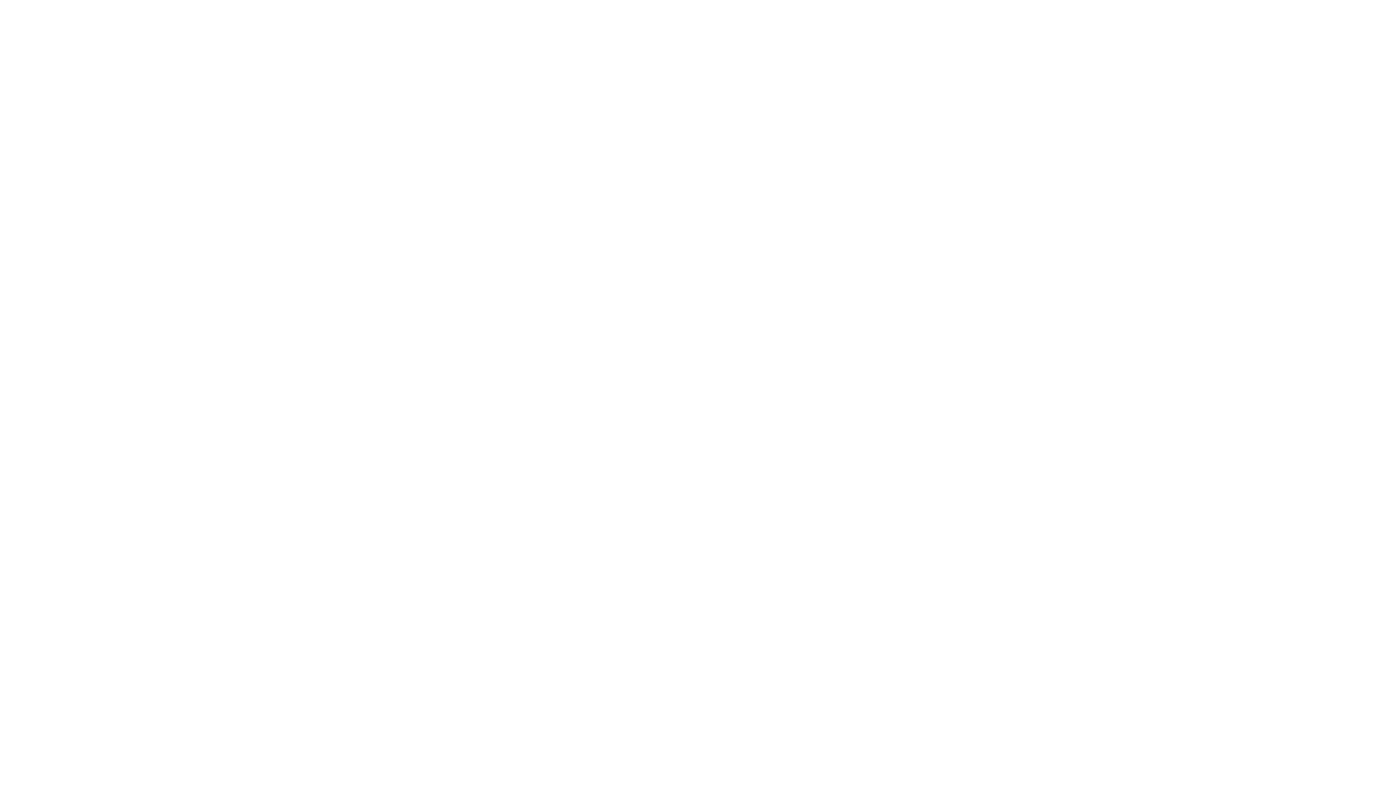
scroll to position [338, 0]
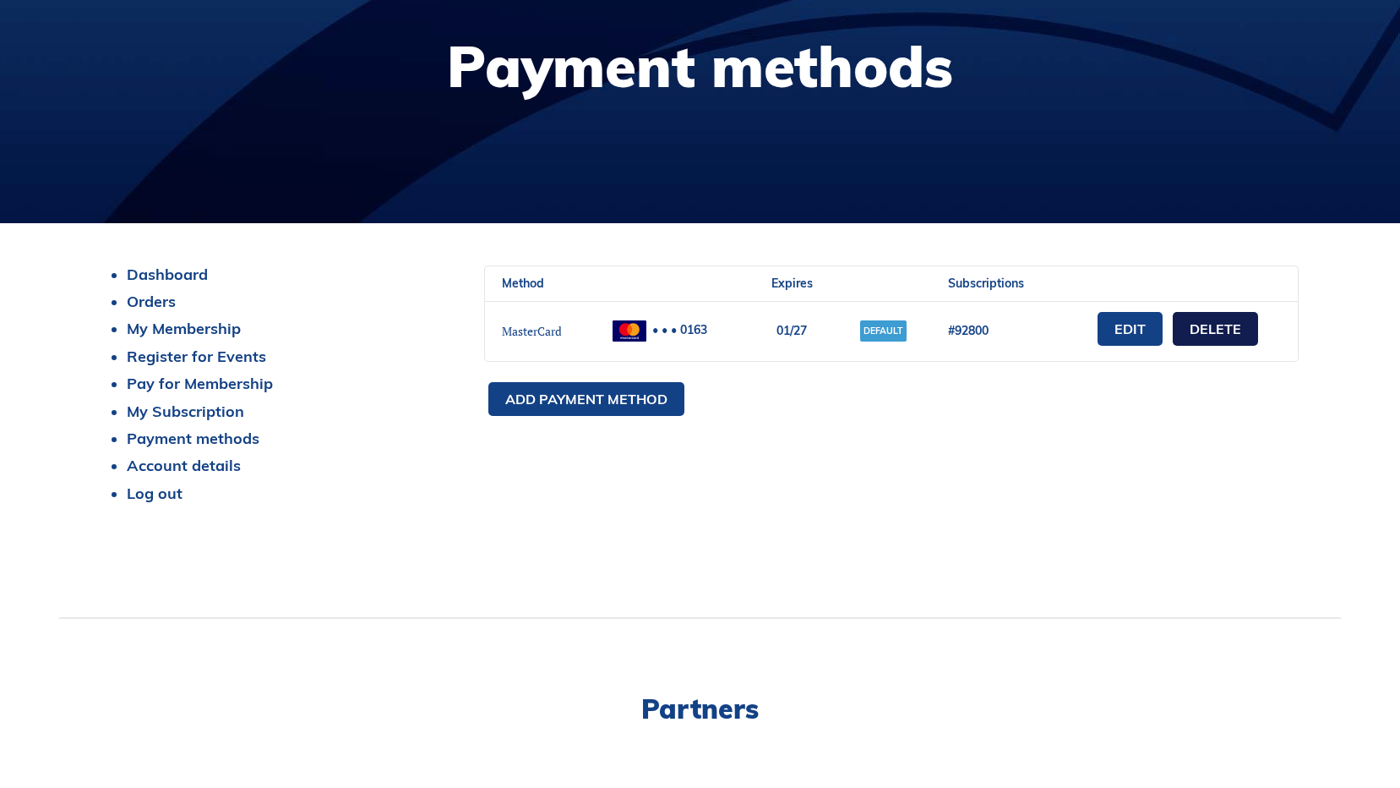
click at [1220, 330] on link "Delete" at bounding box center [1215, 329] width 85 height 34
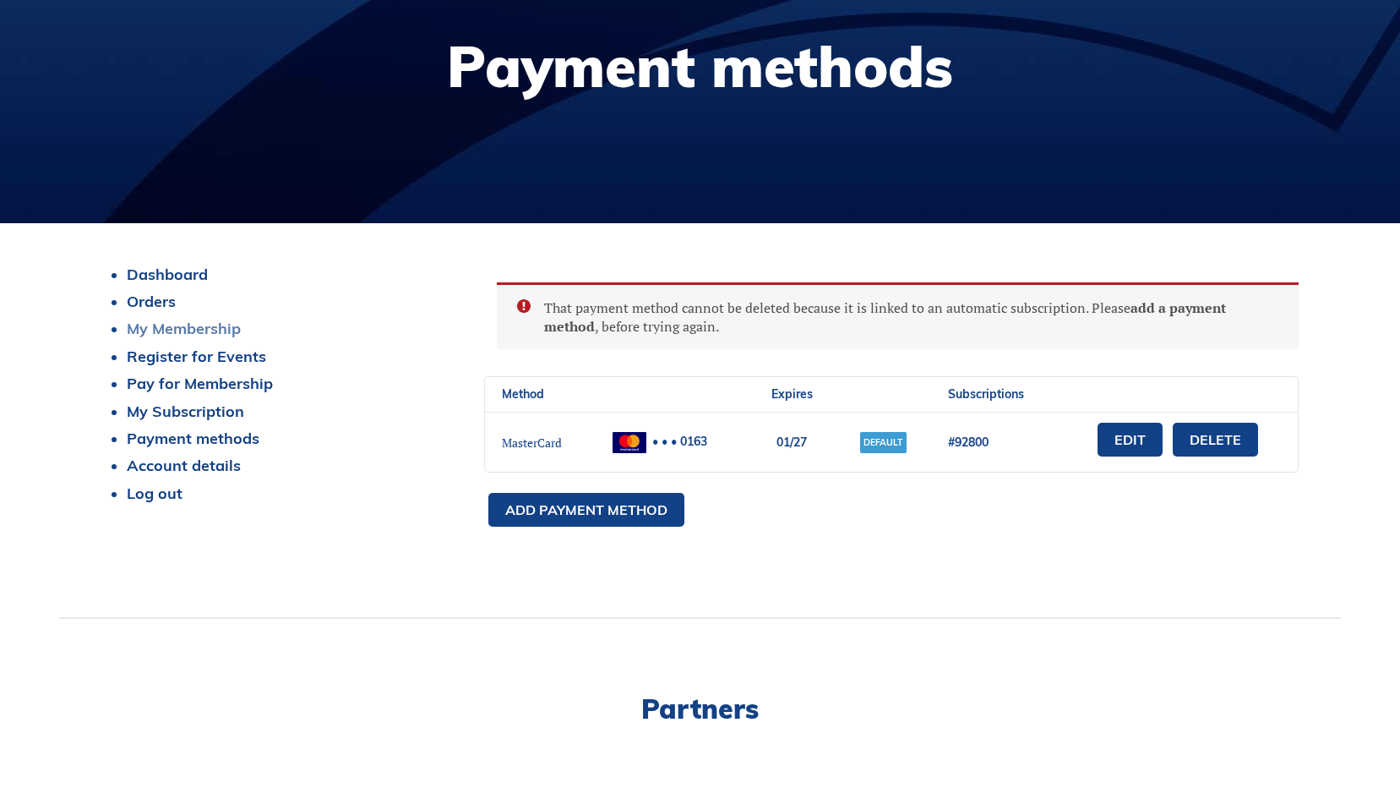
click at [148, 335] on link "My Membership" at bounding box center [184, 328] width 114 height 19
